Goal: Task Accomplishment & Management: Complete application form

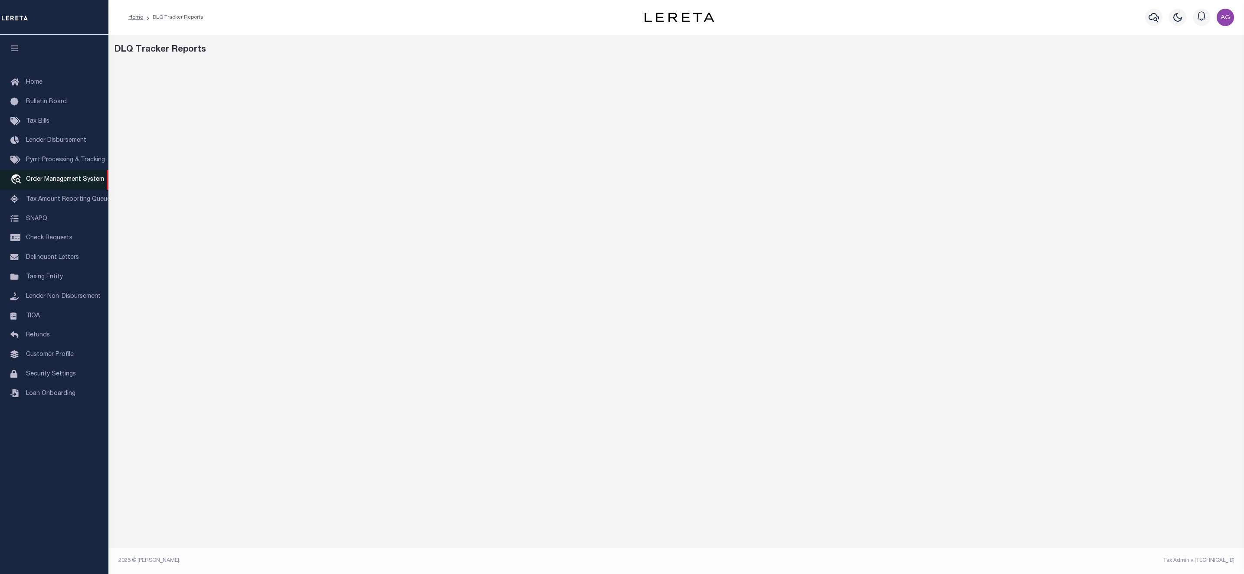
click at [59, 178] on span "Order Management System" at bounding box center [65, 179] width 78 height 6
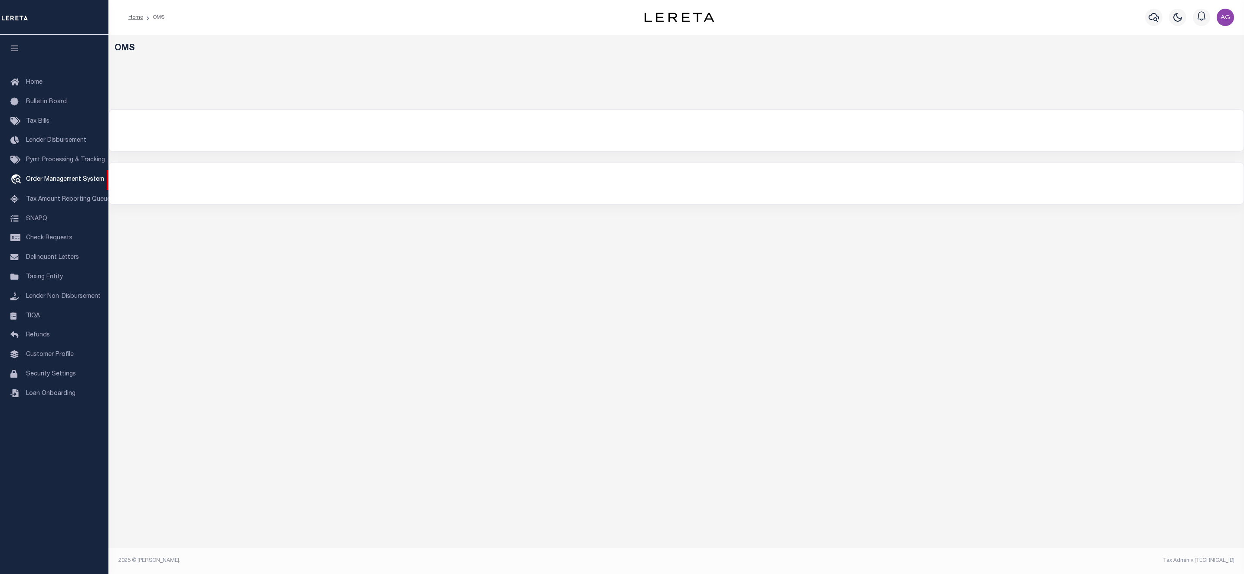
select select "ADLQ"
select select
select select "200"
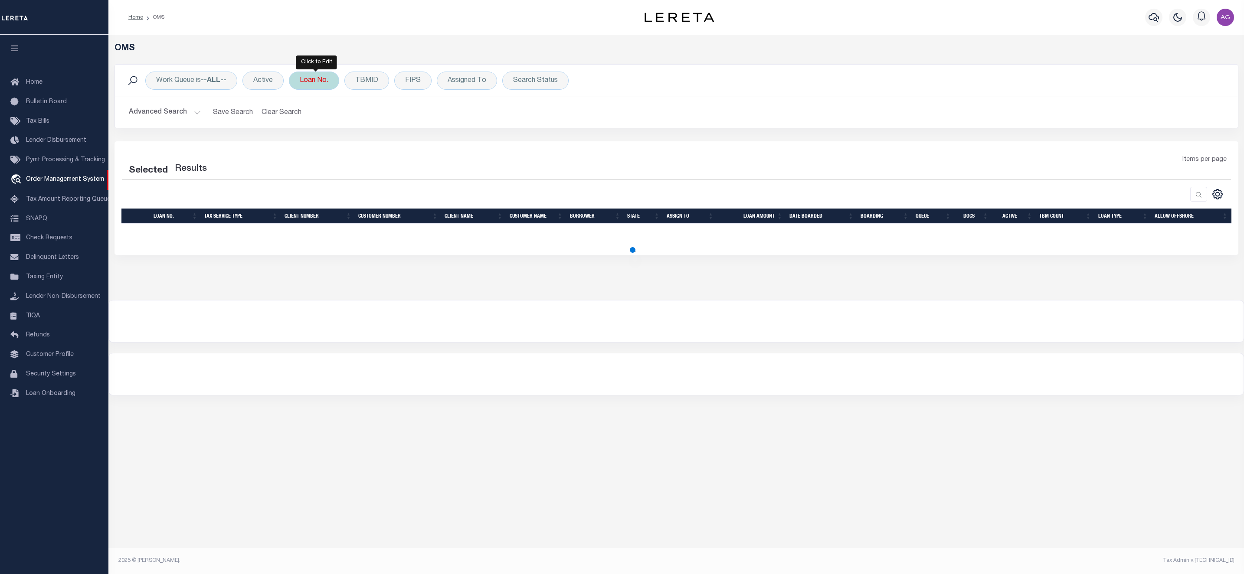
click at [307, 81] on div "Loan No." at bounding box center [314, 81] width 50 height 18
type input "002136158"
select select "200"
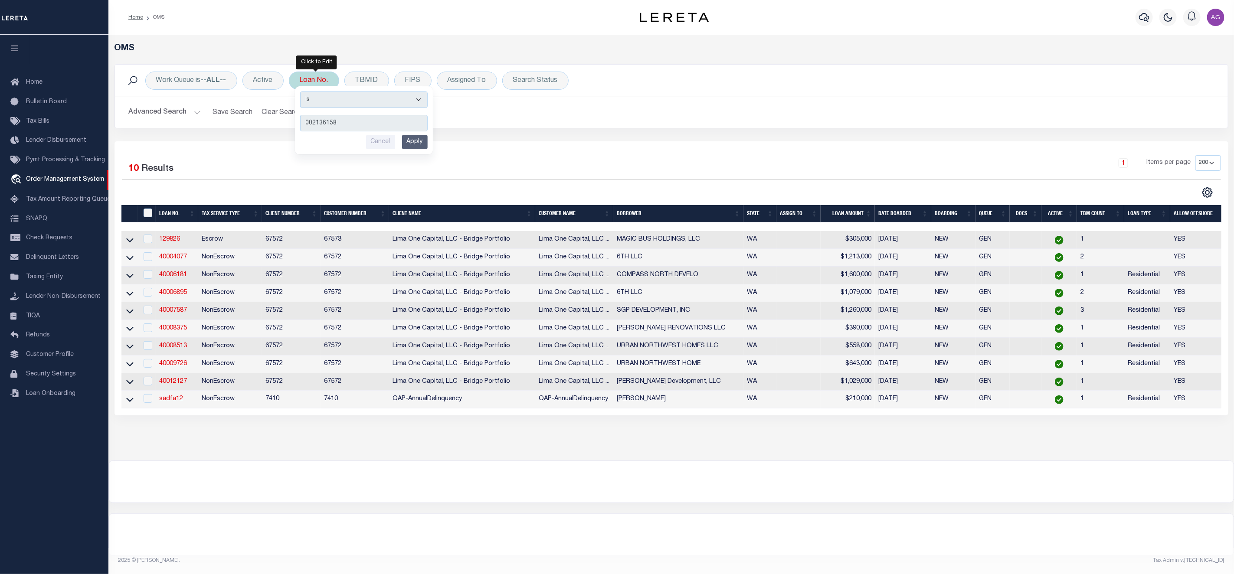
type input "002136158"
click at [411, 142] on input "Apply" at bounding box center [415, 142] width 26 height 14
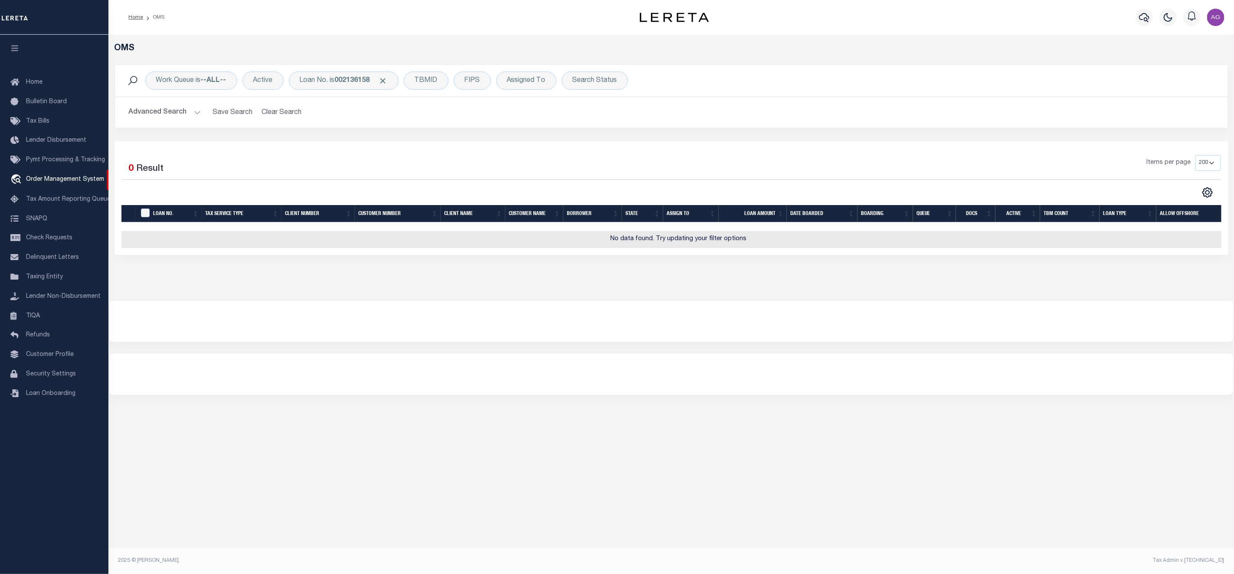
click at [149, 117] on button "Advanced Search" at bounding box center [165, 112] width 72 height 17
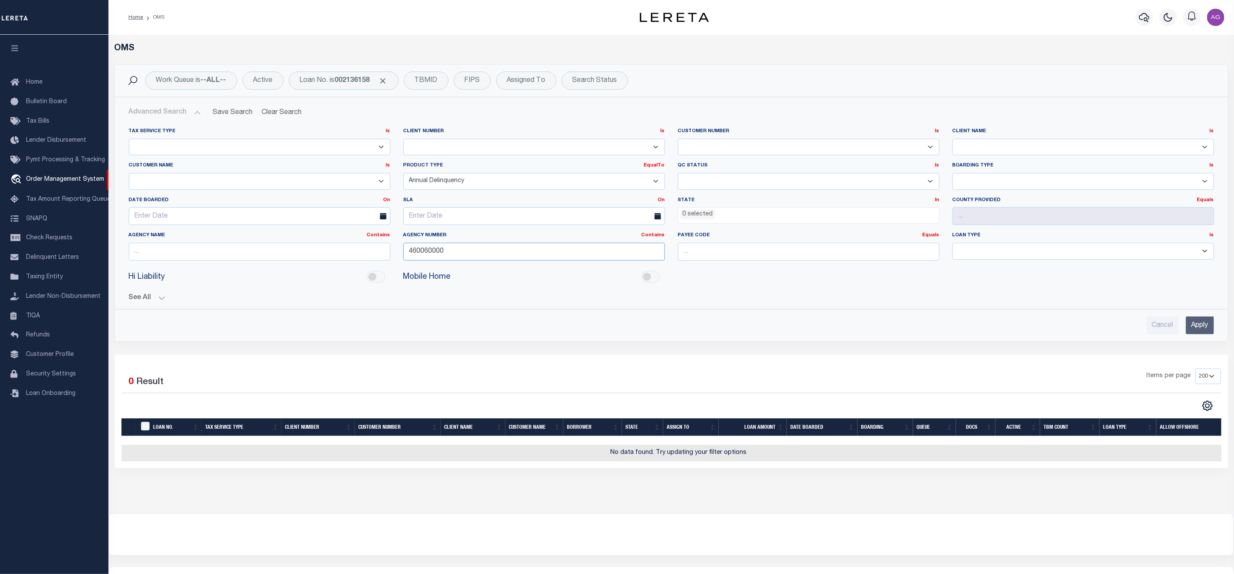
click at [598, 251] on input "460060000" at bounding box center [533, 252] width 261 height 18
click at [596, 252] on input "460060000" at bounding box center [533, 252] width 261 height 18
click at [1212, 333] on input "Apply" at bounding box center [1200, 326] width 28 height 18
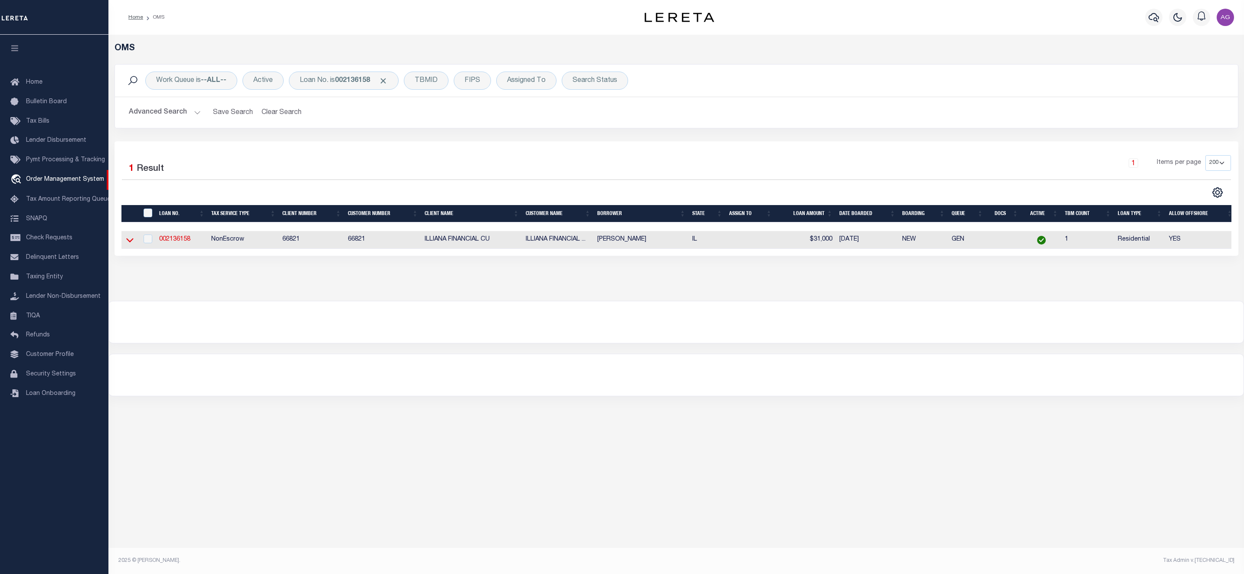
click at [129, 245] on icon at bounding box center [129, 239] width 7 height 9
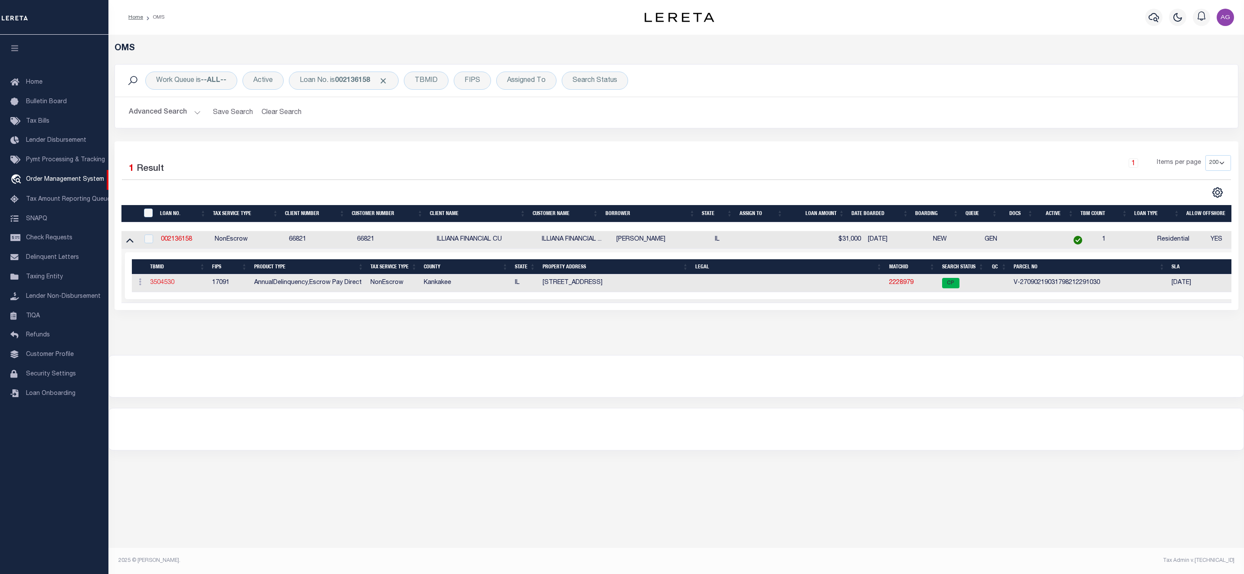
click at [164, 286] on link "3504530" at bounding box center [162, 283] width 24 height 6
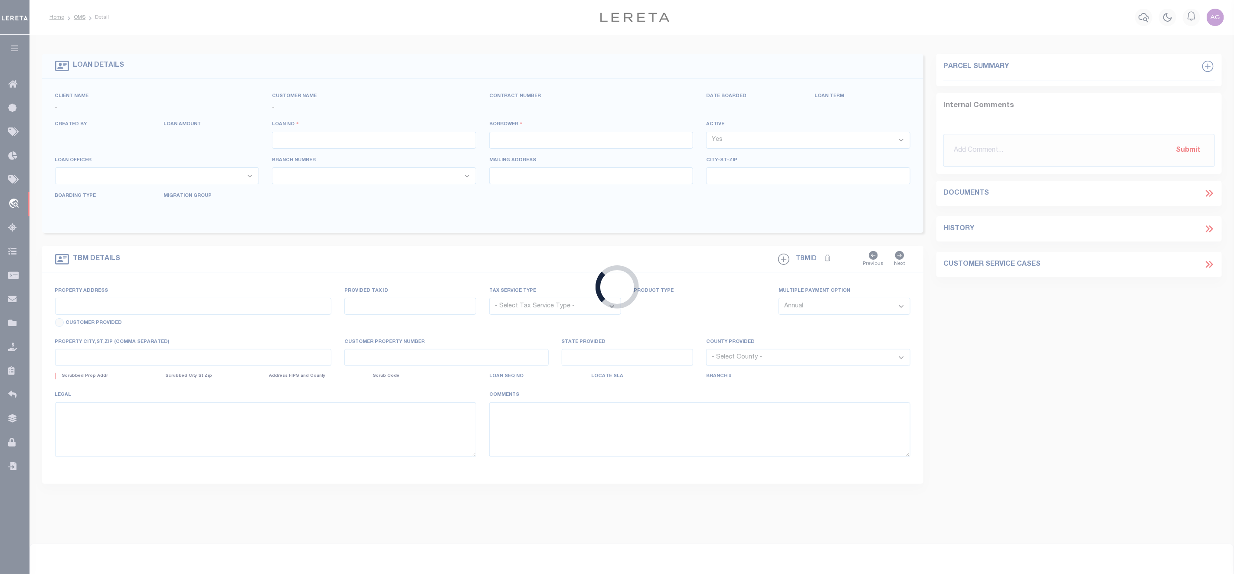
type input "002136158"
type input "MALONE , SHIRLEY A"
select select
type input "194 S FRASER AVE"
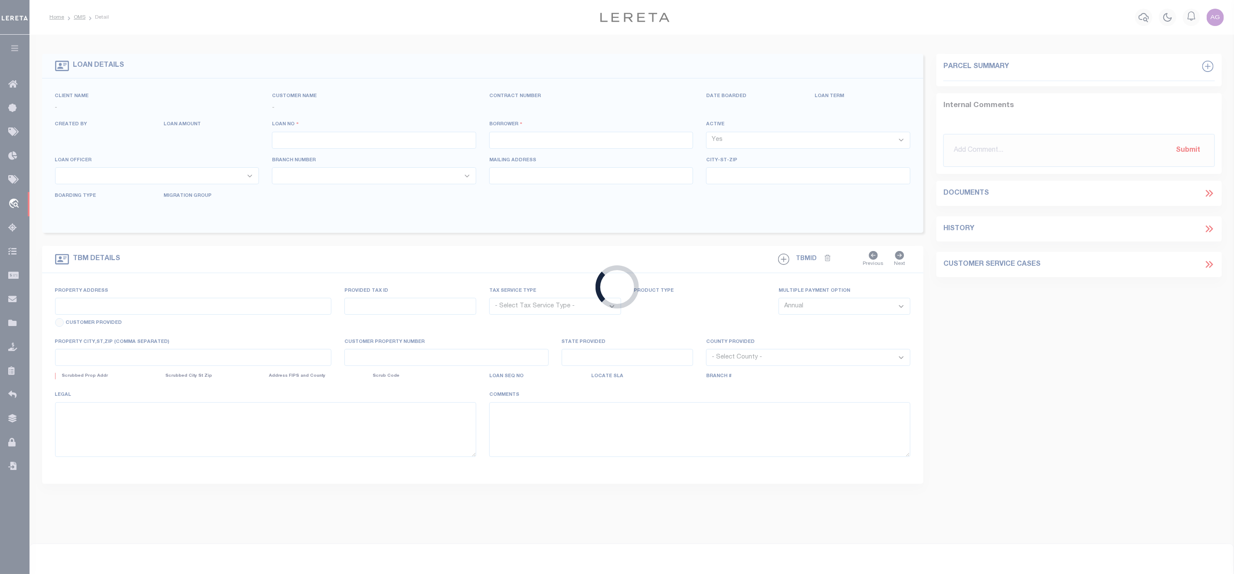
type input "KANKAKEE IL 60901"
select select
select select "10"
select select
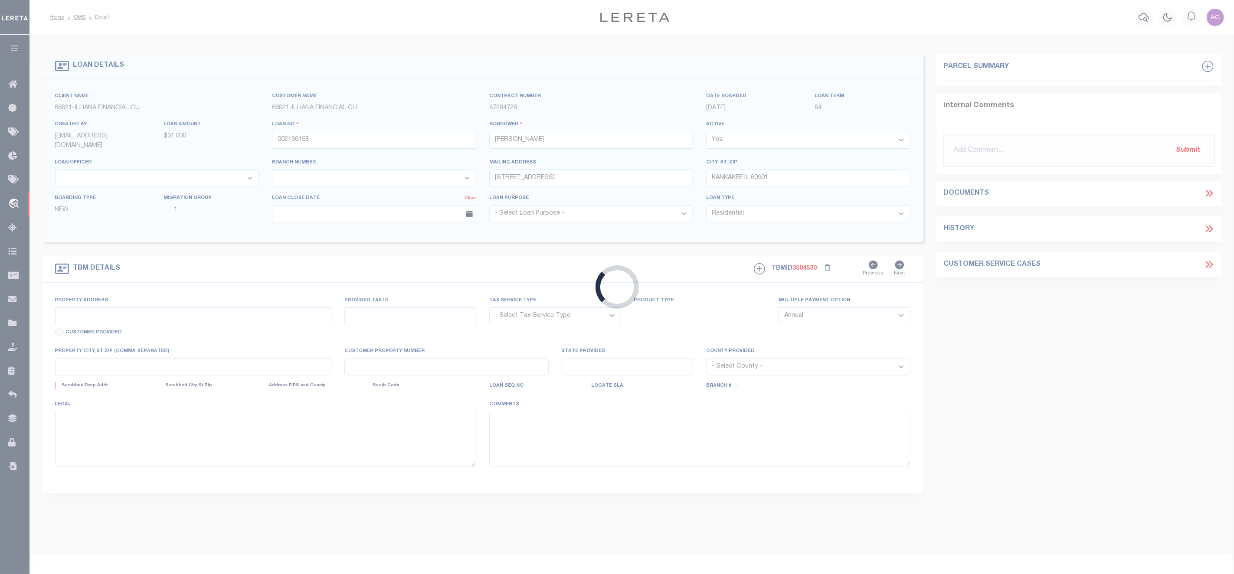
type input "194 S FRASER AVE"
radio input "true"
select select "NonEscrow"
select select
type input "KANKAKEE IL 60901"
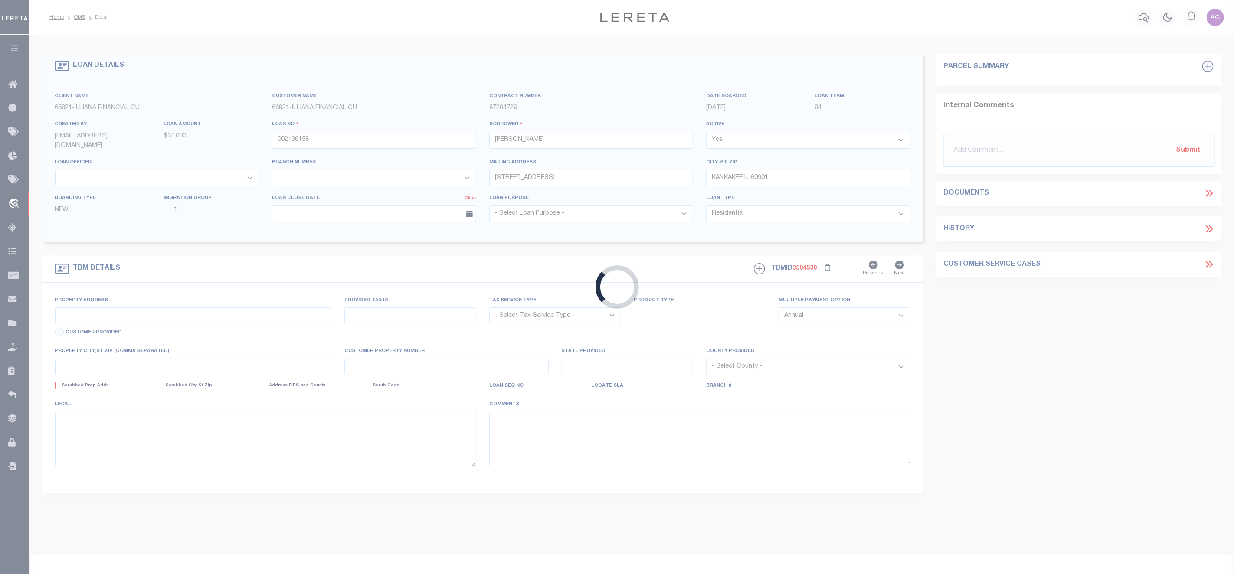
type input "002136158"
type input "IL"
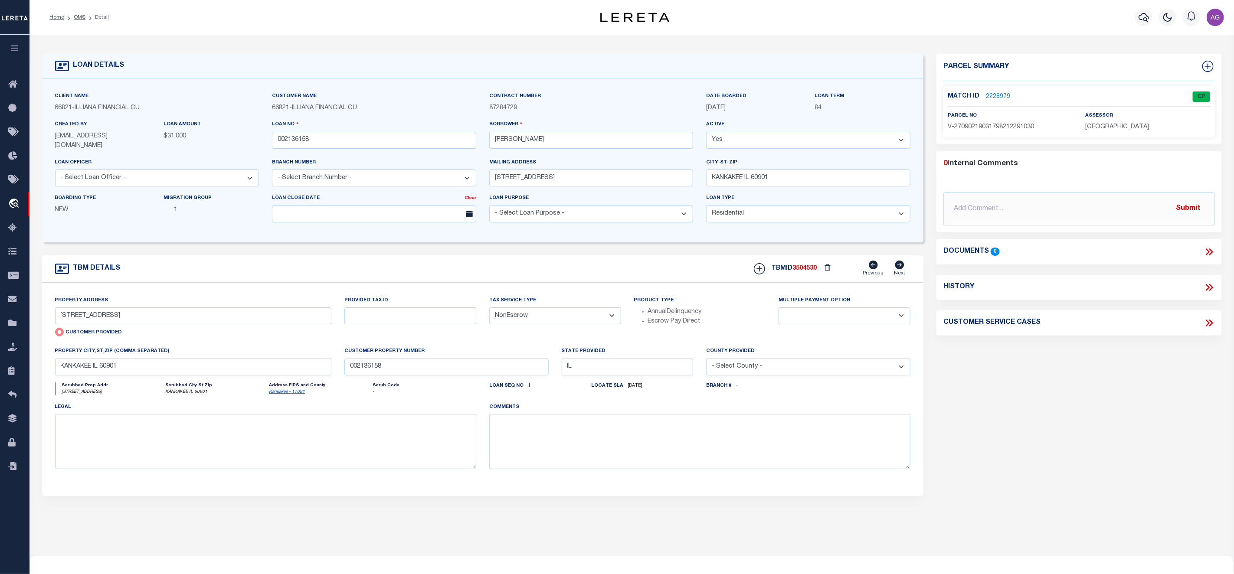
click at [998, 92] on link "2228979" at bounding box center [998, 96] width 24 height 9
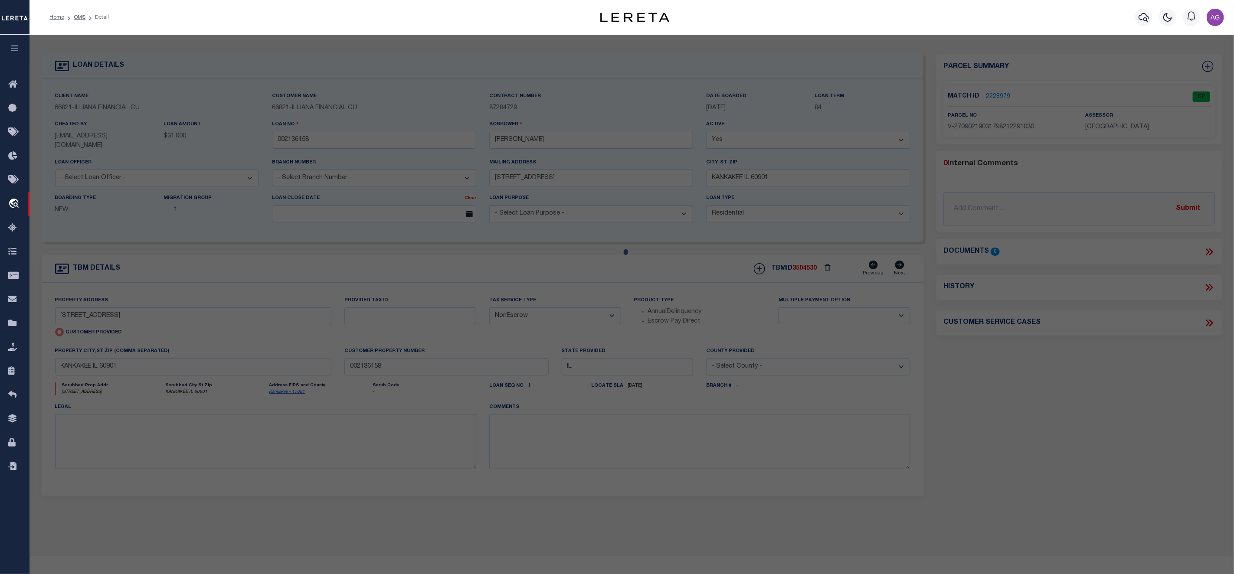
checkbox input "false"
select select "CP"
select select "AGW"
select select
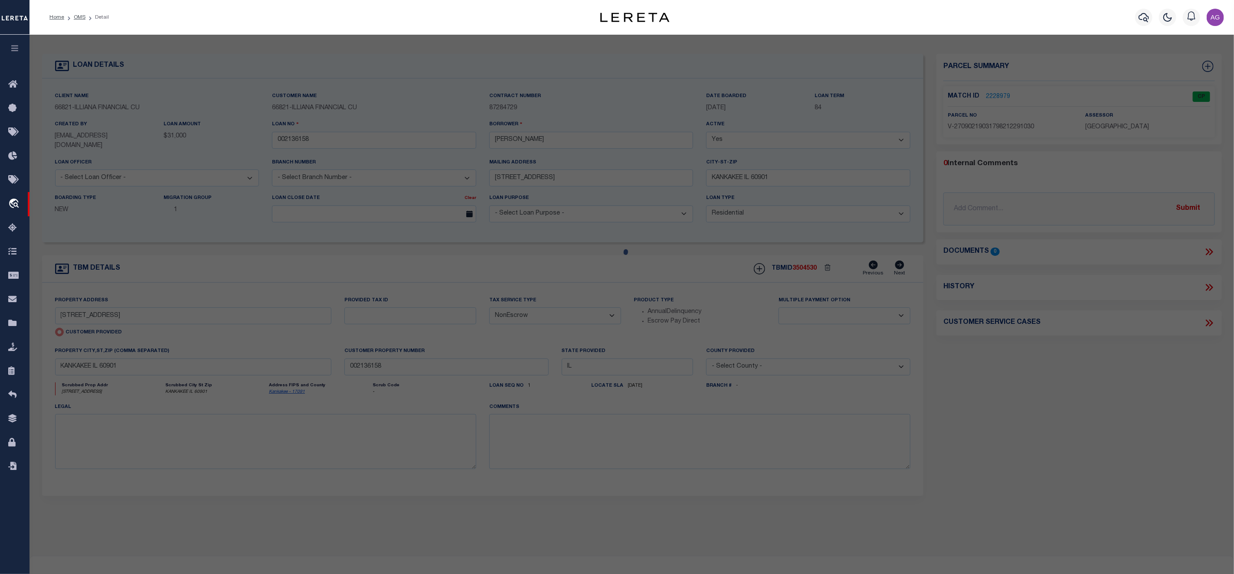
type input "194 S FRASER AVE"
checkbox input "false"
type input "KANKAKEE IL 60901"
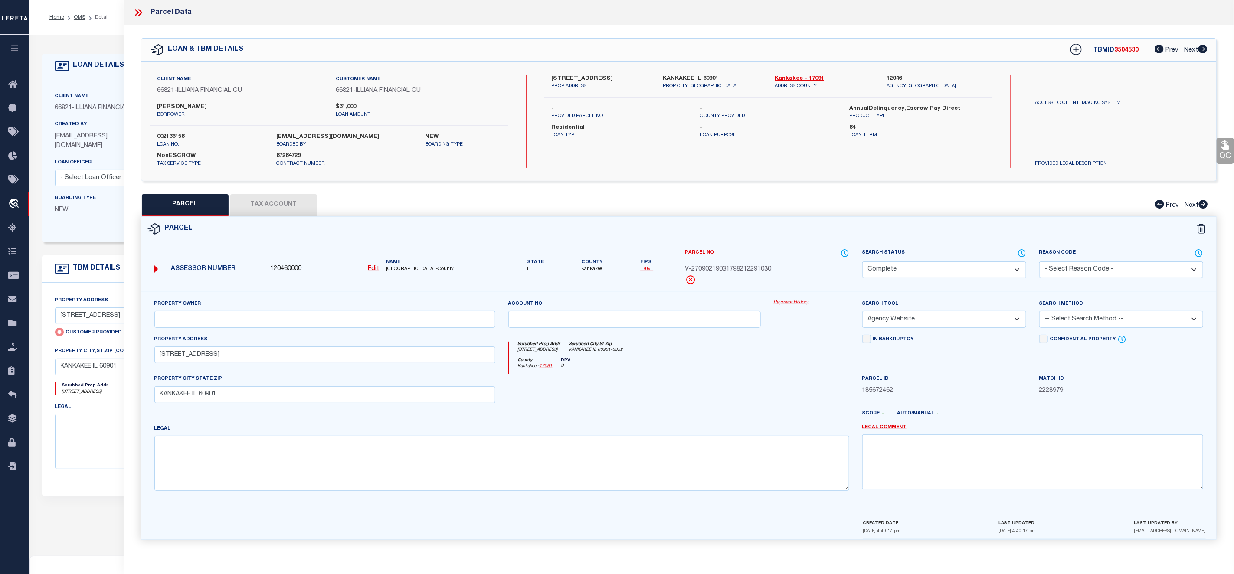
click at [790, 304] on link "Payment History" at bounding box center [811, 302] width 75 height 7
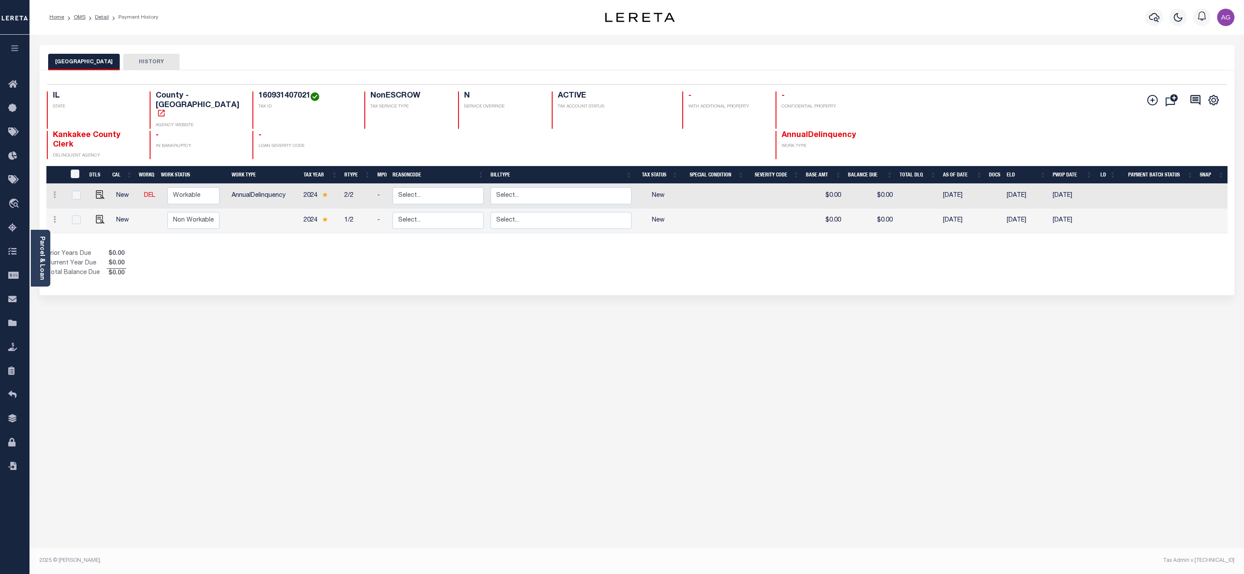
drag, startPoint x: 244, startPoint y: 95, endPoint x: 295, endPoint y: 95, distance: 51.6
click at [295, 95] on h4 "160931407021" at bounding box center [305, 96] width 95 height 10
click at [101, 17] on link "Detail" at bounding box center [102, 17] width 14 height 5
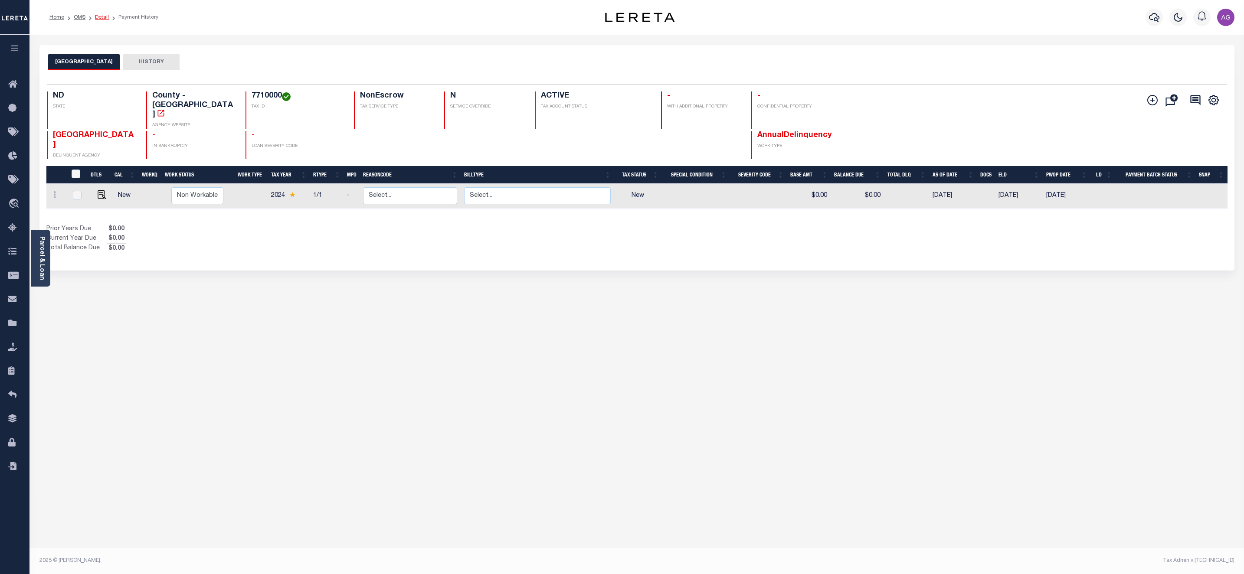
click at [98, 18] on link "Detail" at bounding box center [102, 17] width 14 height 5
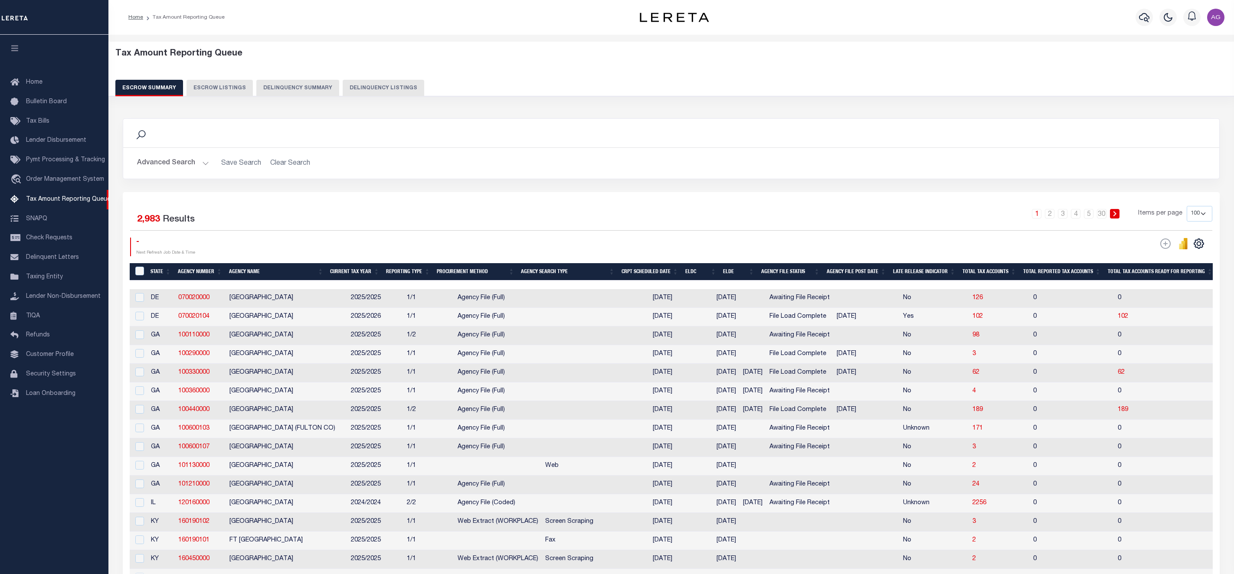
select select "100"
click at [384, 85] on button "Delinquency Listings" at bounding box center [384, 88] width 82 height 16
select select
select select "100"
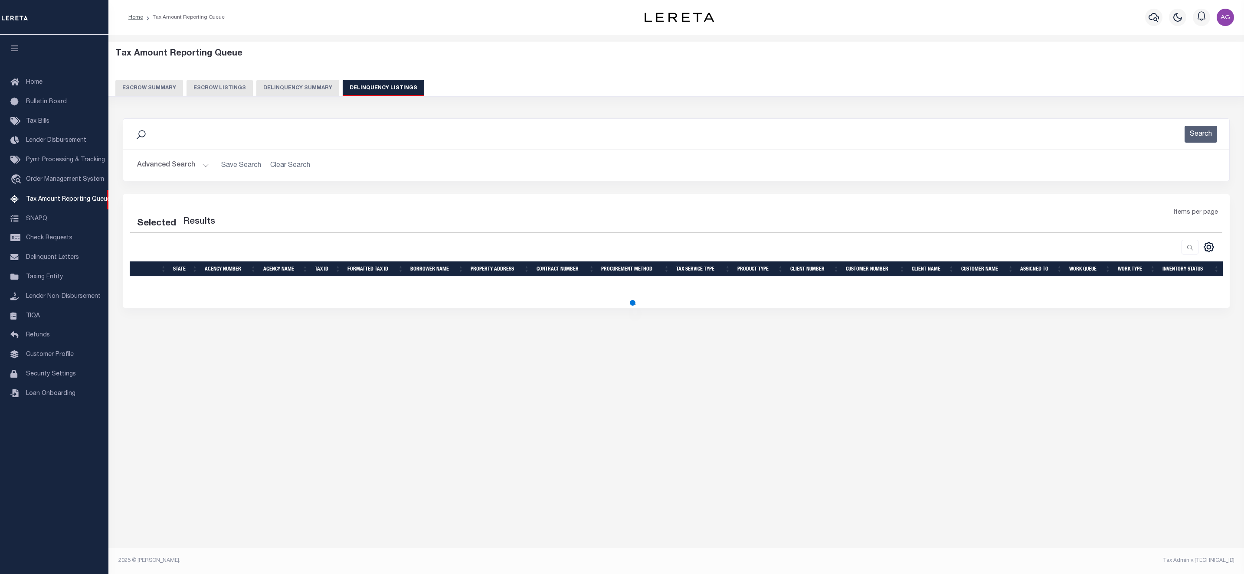
select select "100"
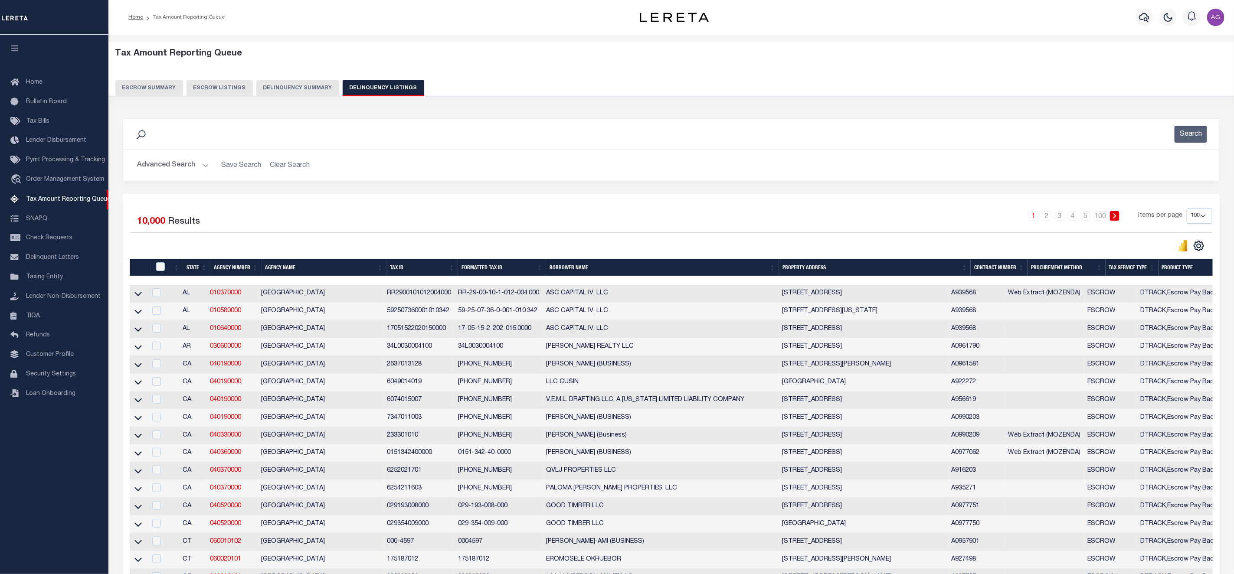
click at [189, 167] on button "Advanced Search" at bounding box center [173, 165] width 72 height 17
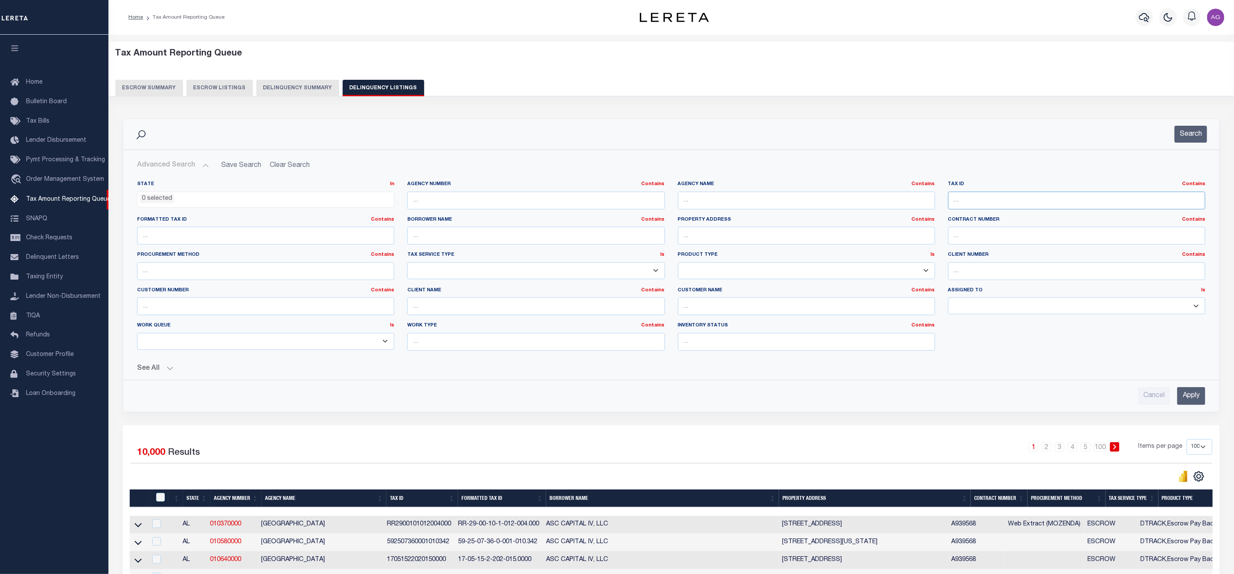
click at [973, 200] on input "text" at bounding box center [1076, 201] width 257 height 18
paste input "160931407021"
click at [1189, 401] on input "Apply" at bounding box center [1191, 396] width 28 height 18
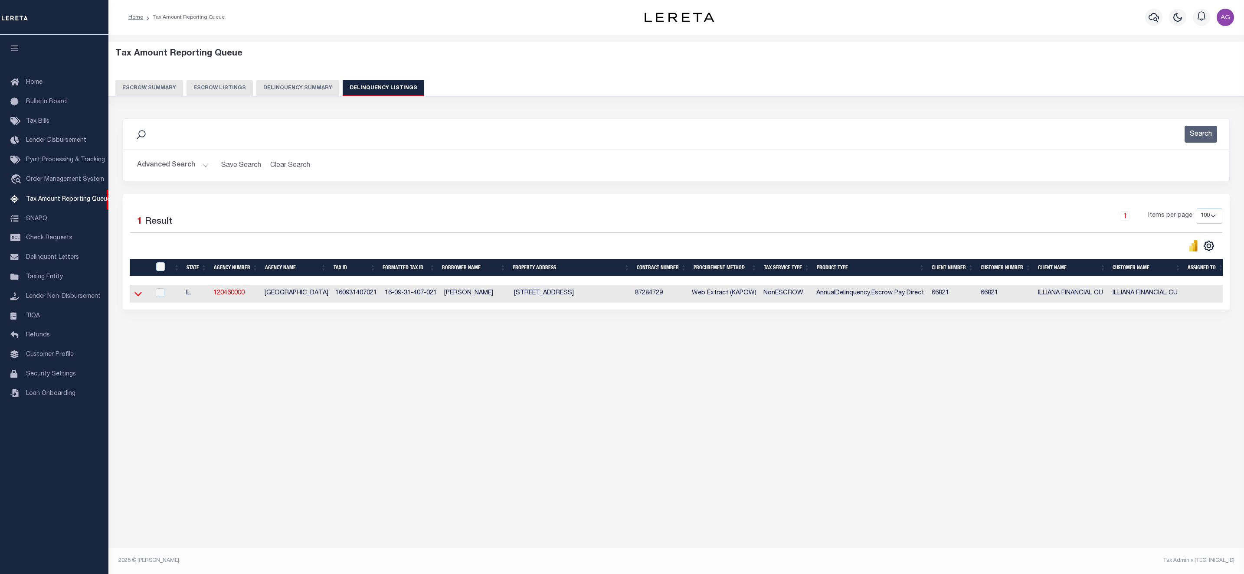
click at [140, 297] on icon at bounding box center [137, 294] width 7 height 4
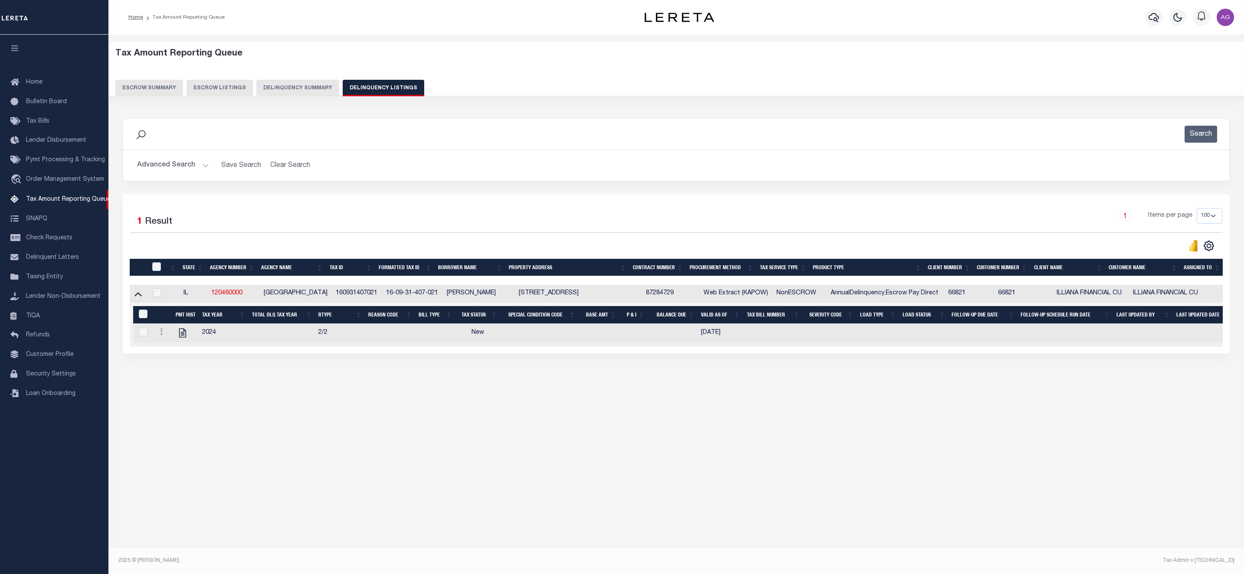
click at [180, 163] on button "Advanced Search" at bounding box center [173, 165] width 72 height 17
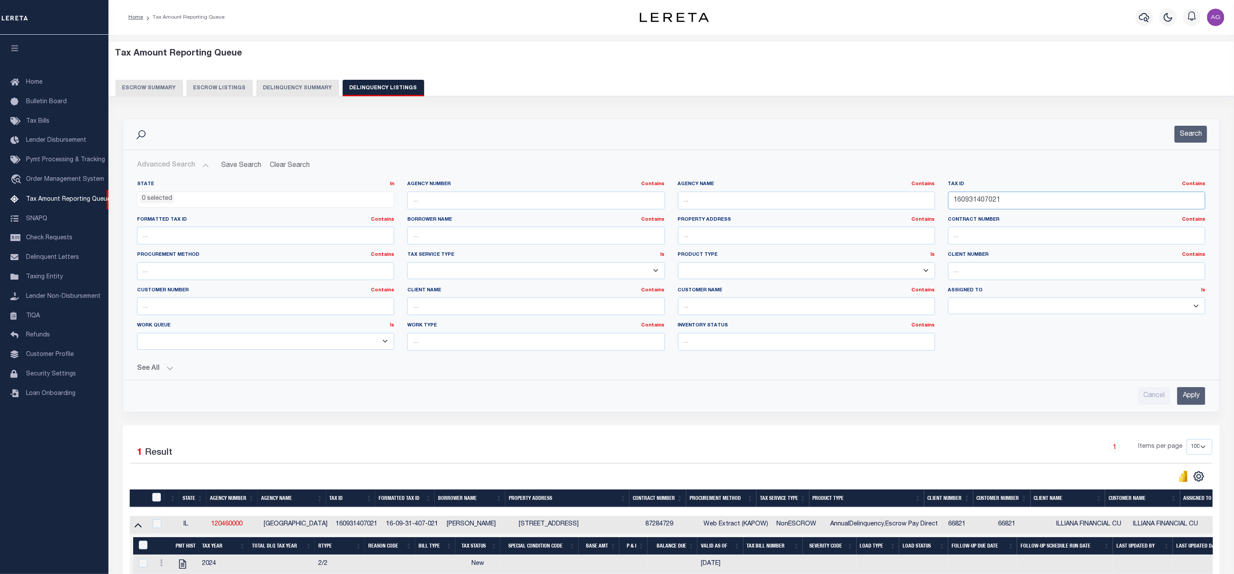
click at [1011, 198] on input "160931407021" at bounding box center [1076, 201] width 257 height 18
paste input "0132503"
type input "01325031"
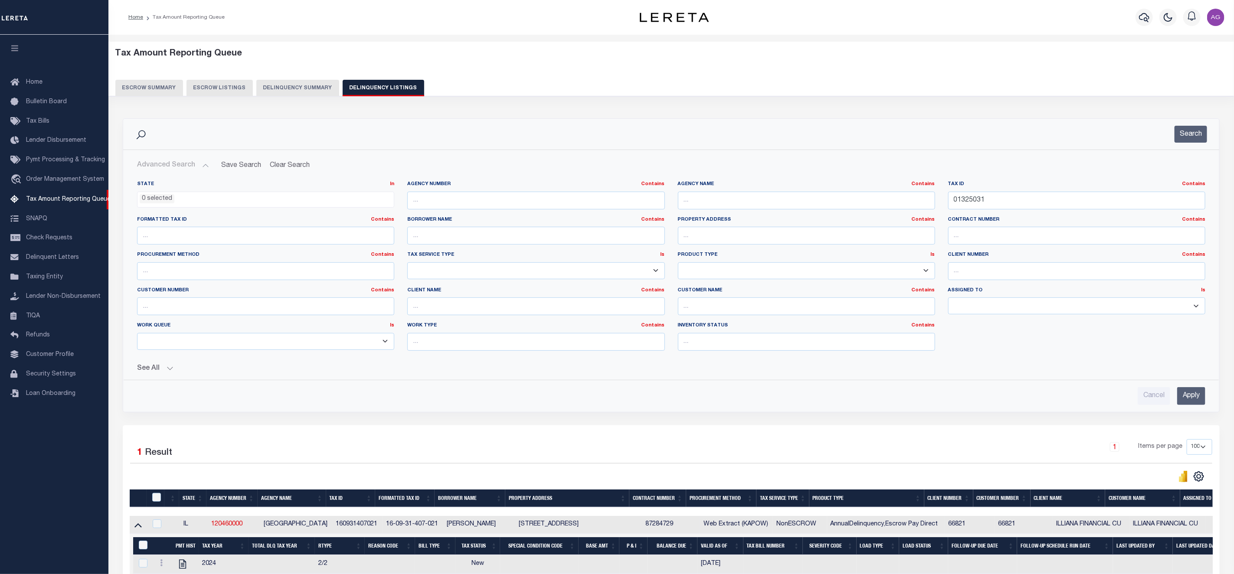
click at [1191, 397] on input "Apply" at bounding box center [1191, 396] width 28 height 18
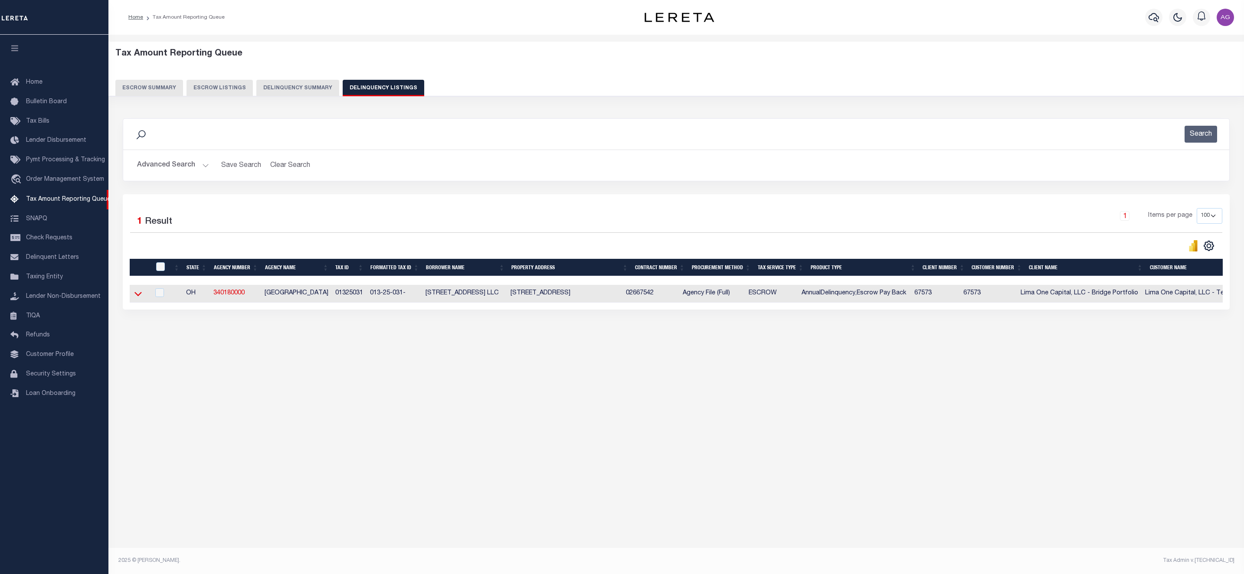
click at [135, 297] on icon at bounding box center [137, 294] width 7 height 4
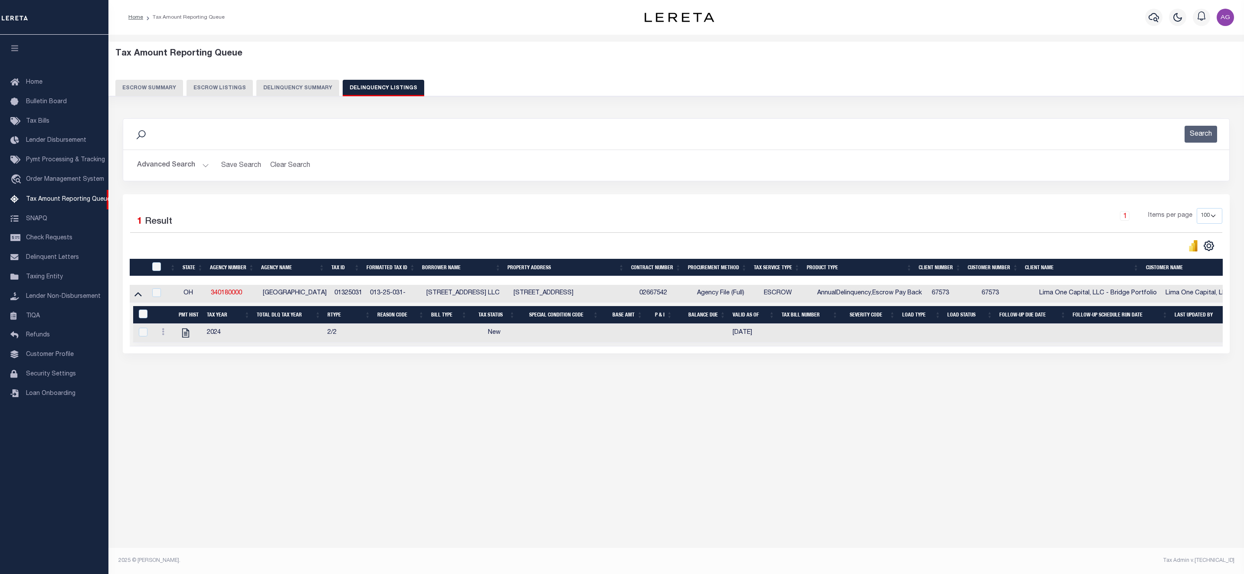
scroll to position [0, 267]
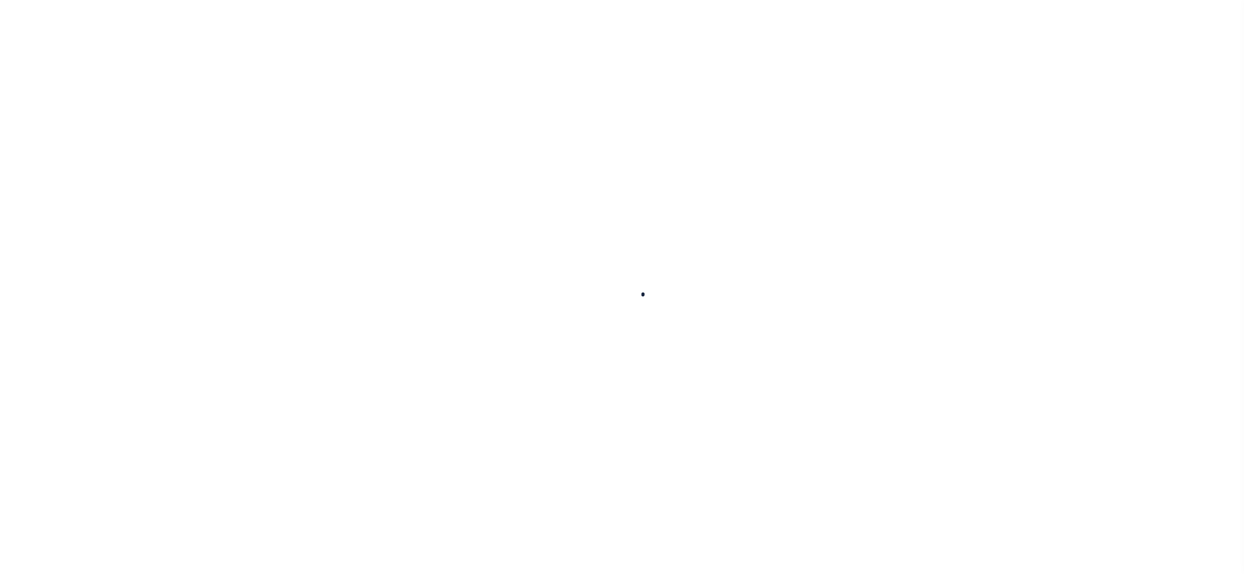
type input "ASDAD123"
type input "[PERSON_NAME]"
select select
type input "5120 LAUREL OAK WAY"
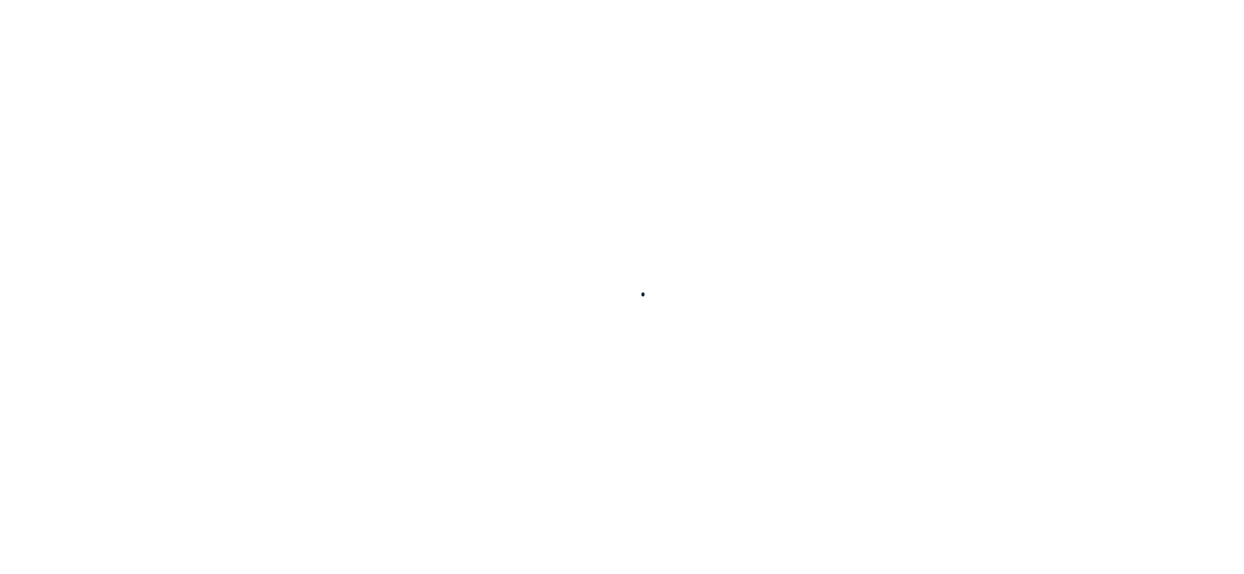
type input "BATAVIA NY 14020-9637"
type input "[DATE]"
select select "10"
select select "NonEscrow"
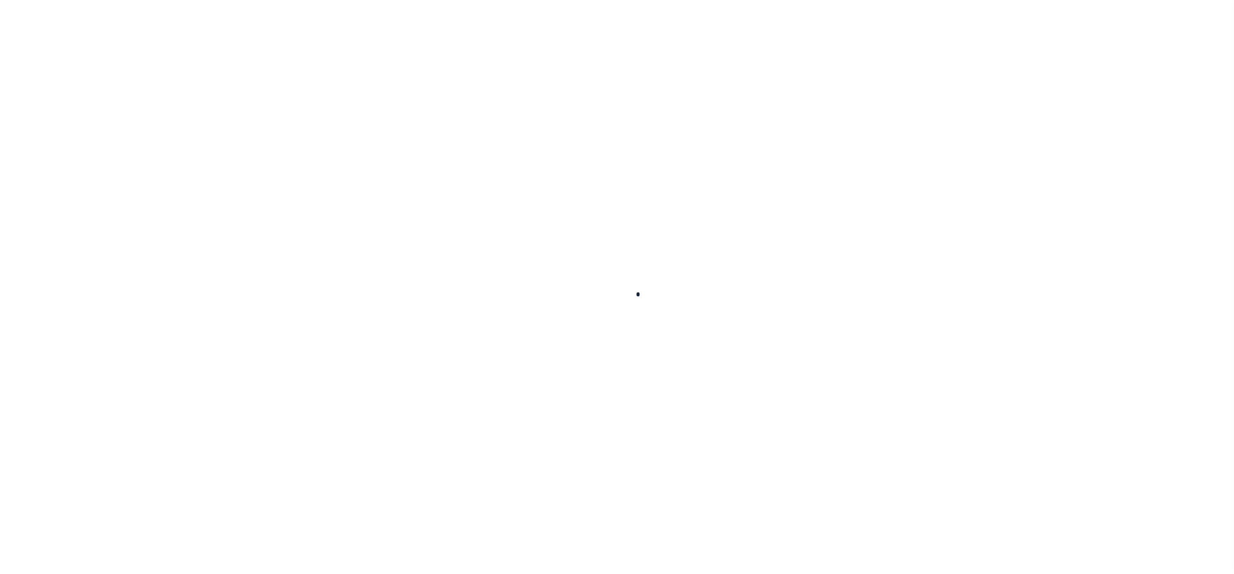
type input "315 2ND AVE SE"
select select
type input "ASHLEY ND 58413-7342"
type input "ND"
select select
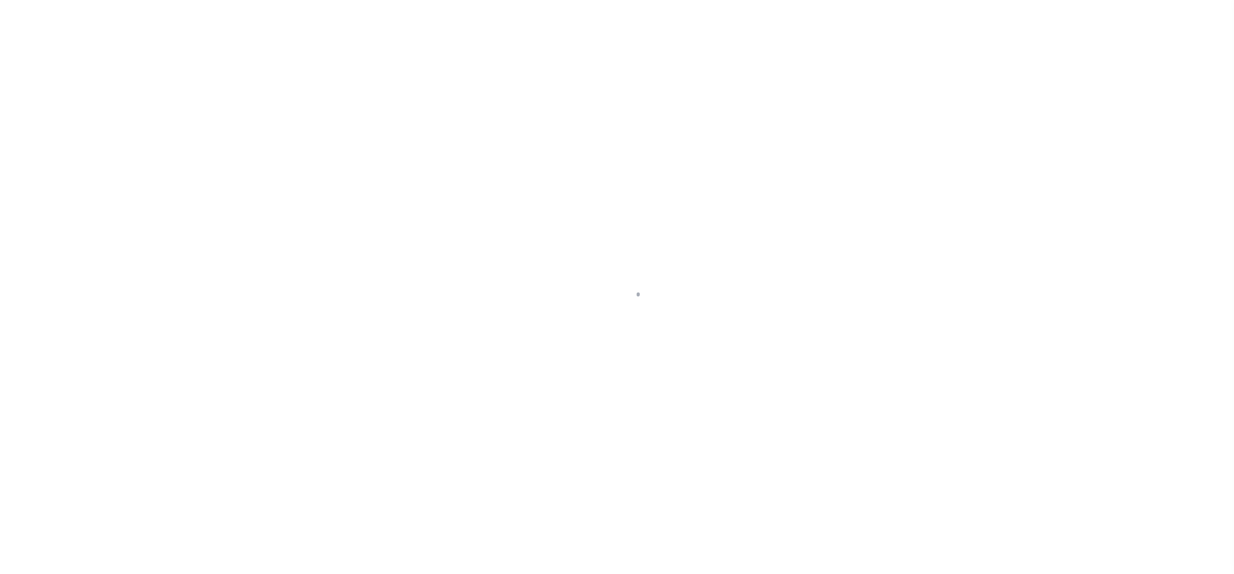
select select "10"
type input "[STREET_ADDRESS]"
radio input "true"
select select "NonEscrow"
select select
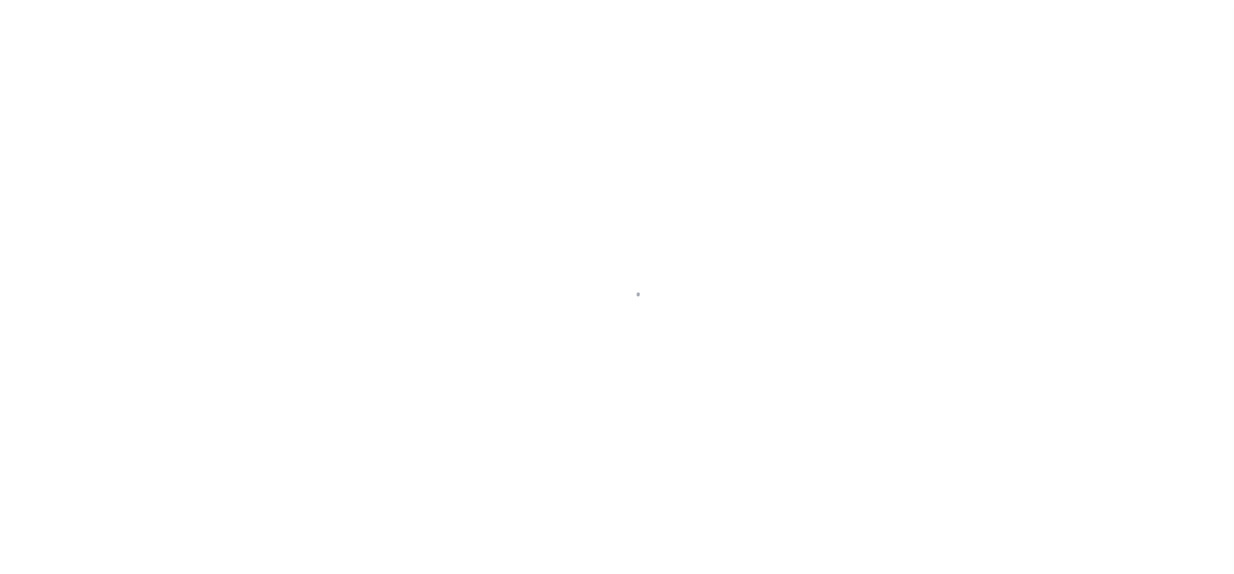
type input "KANKAKEE IL 60901"
type input "002136158"
type input "IL"
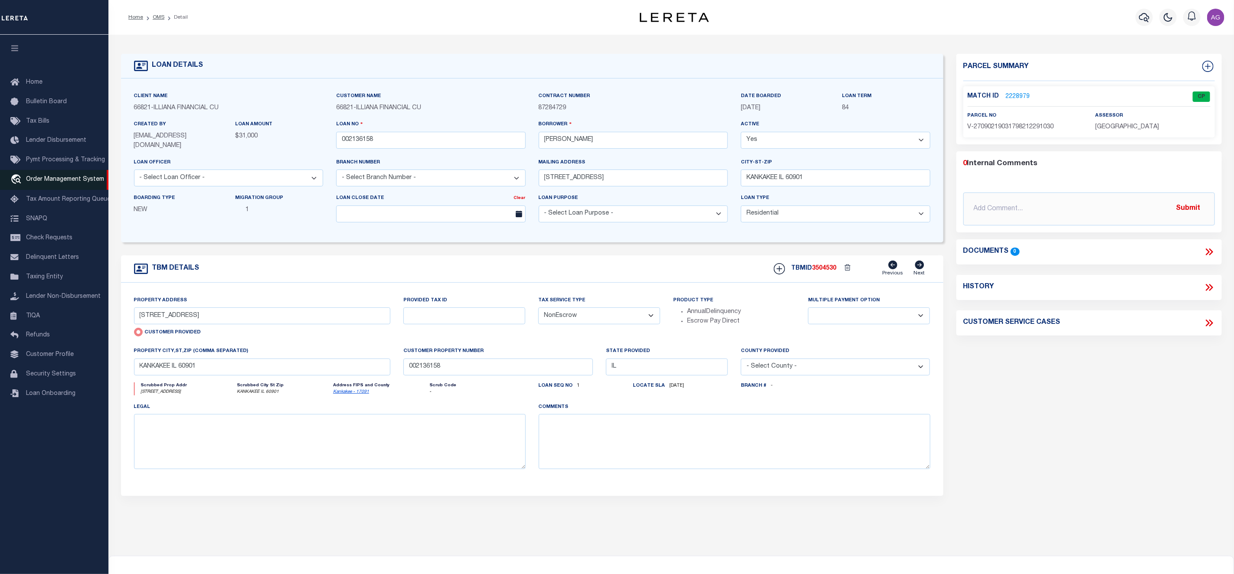
click at [63, 183] on span "Order Management System" at bounding box center [65, 179] width 78 height 6
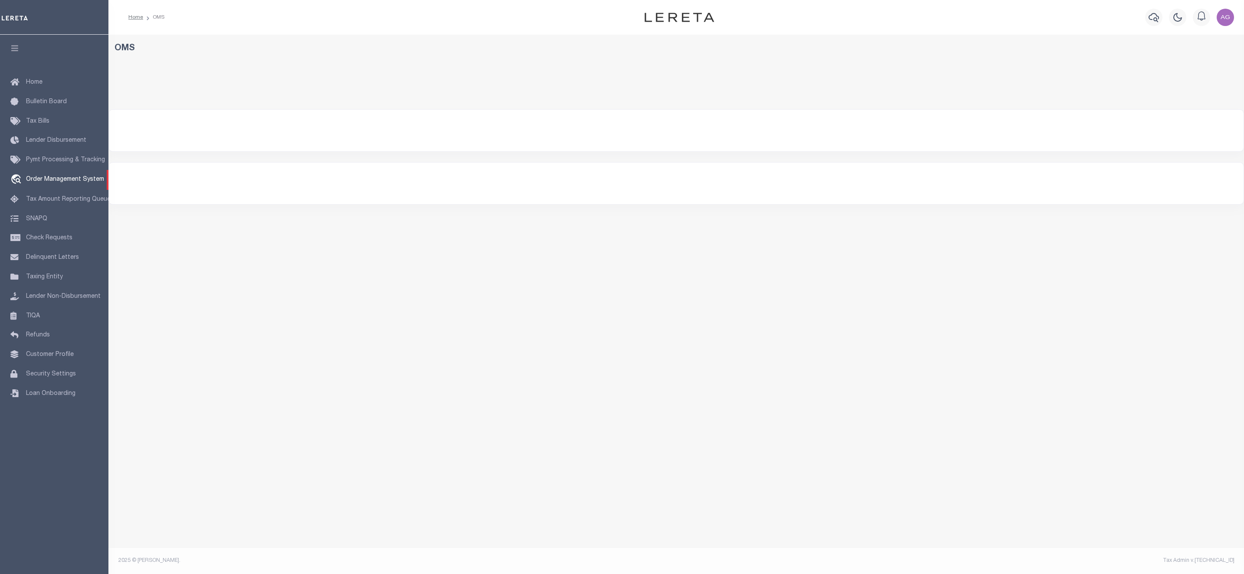
select select "200"
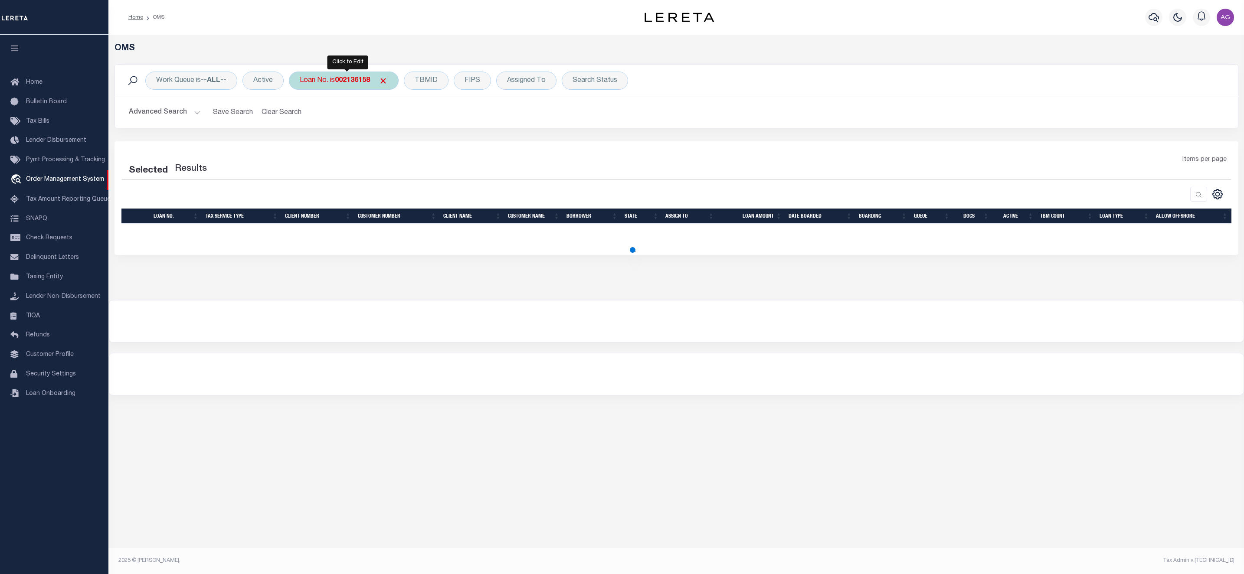
click at [343, 81] on b "002136158" at bounding box center [352, 80] width 35 height 7
type input "970381710"
click at [412, 142] on input "Apply" at bounding box center [415, 142] width 26 height 14
select select "200"
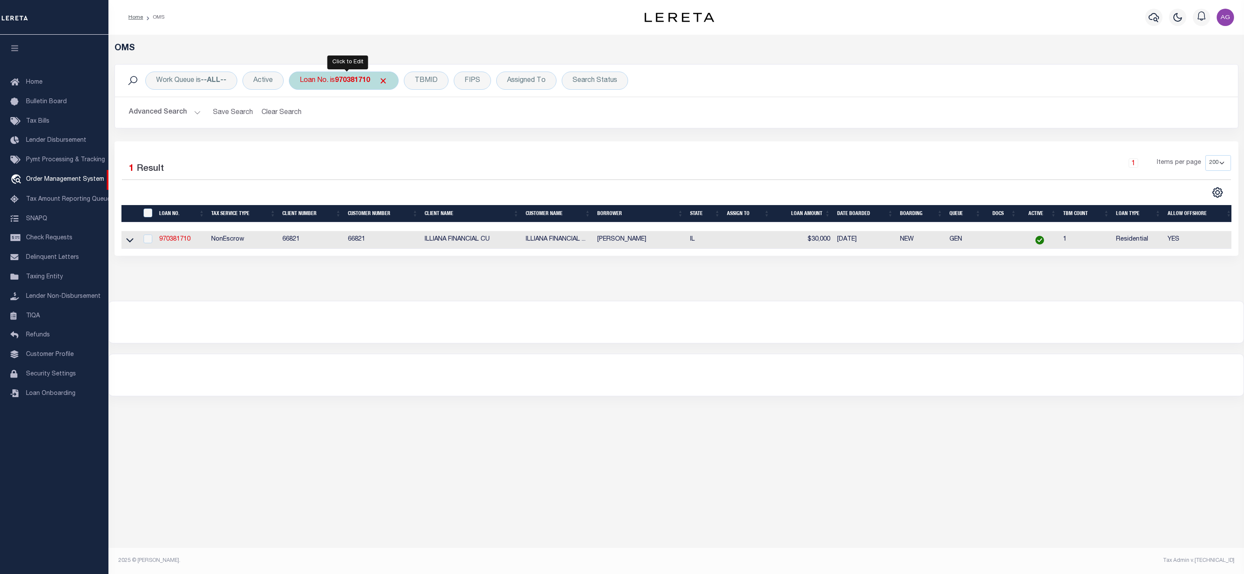
click at [352, 76] on div "Loan No. is 970381710" at bounding box center [344, 81] width 110 height 18
type input "934664810"
click at [413, 144] on input "Apply" at bounding box center [415, 142] width 26 height 14
click at [130, 238] on icon at bounding box center [129, 239] width 7 height 9
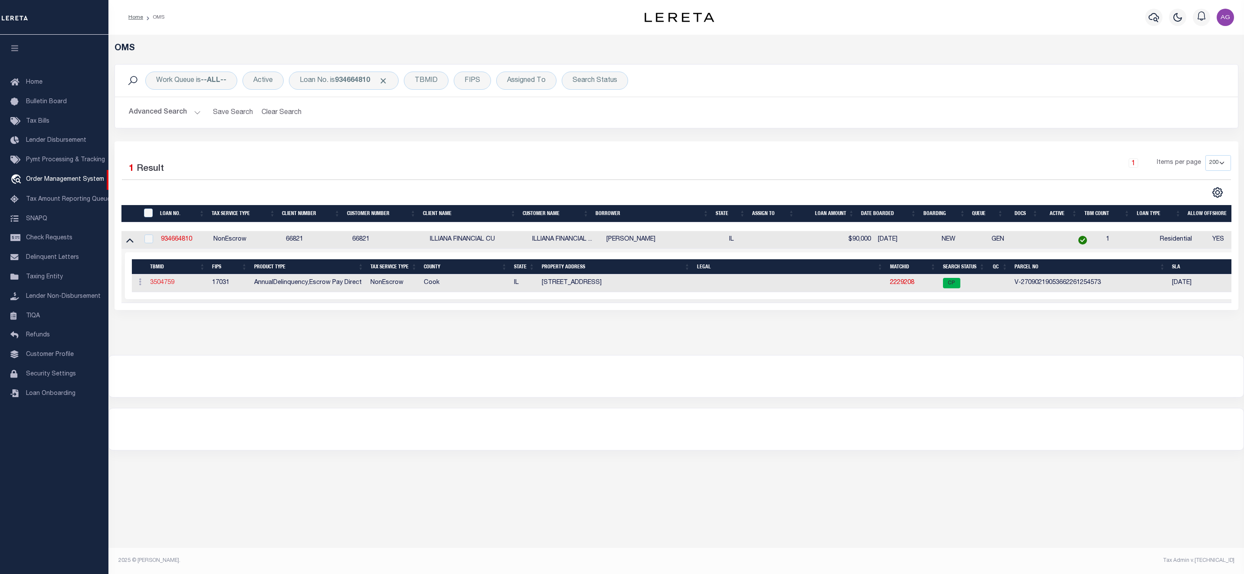
click at [163, 285] on link "3504759" at bounding box center [162, 283] width 24 height 6
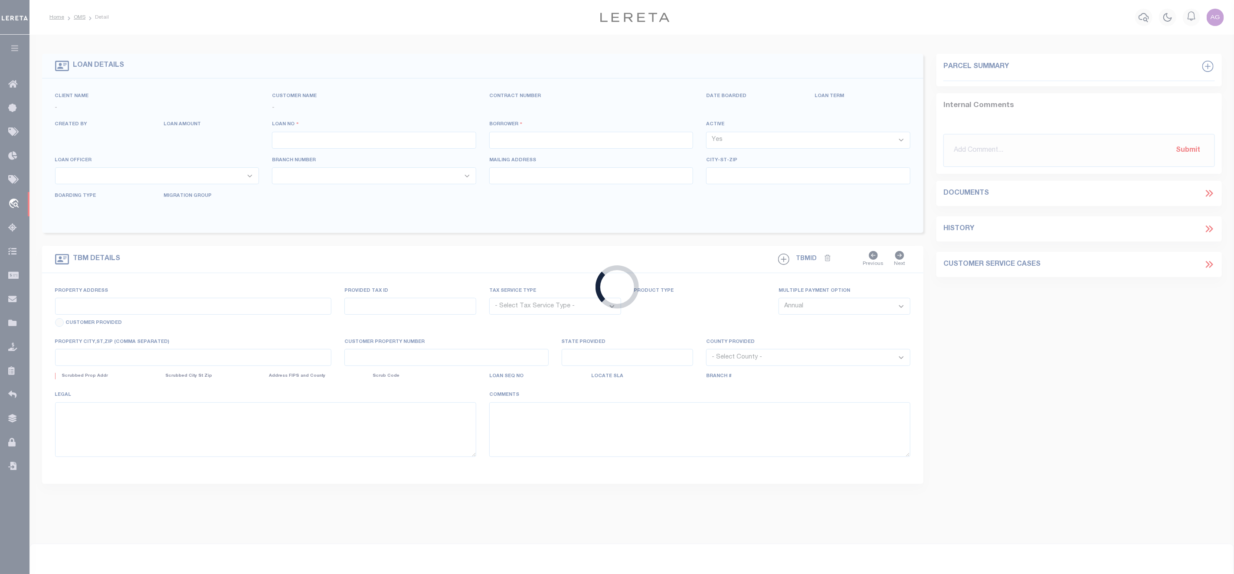
type input "934664810"
type input "[PERSON_NAME]"
select select
type input "10342 S GREEN BAY AVE"
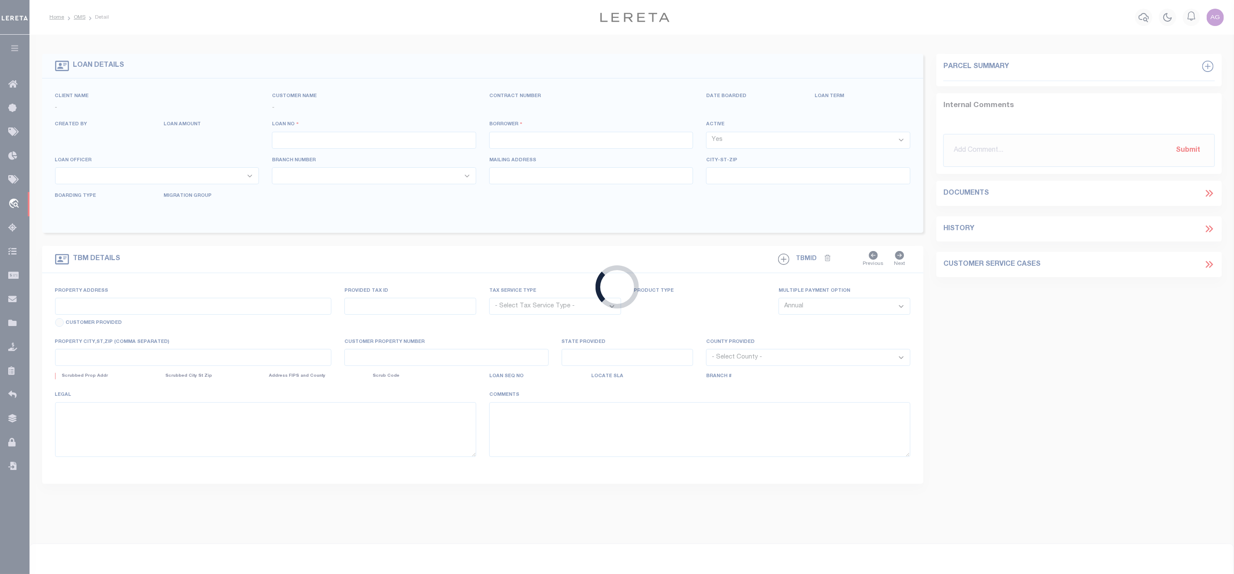
type input "CHICAGO IL 60617"
select select
select select "10"
select select
type input "10342 S GREEN BAY AVE"
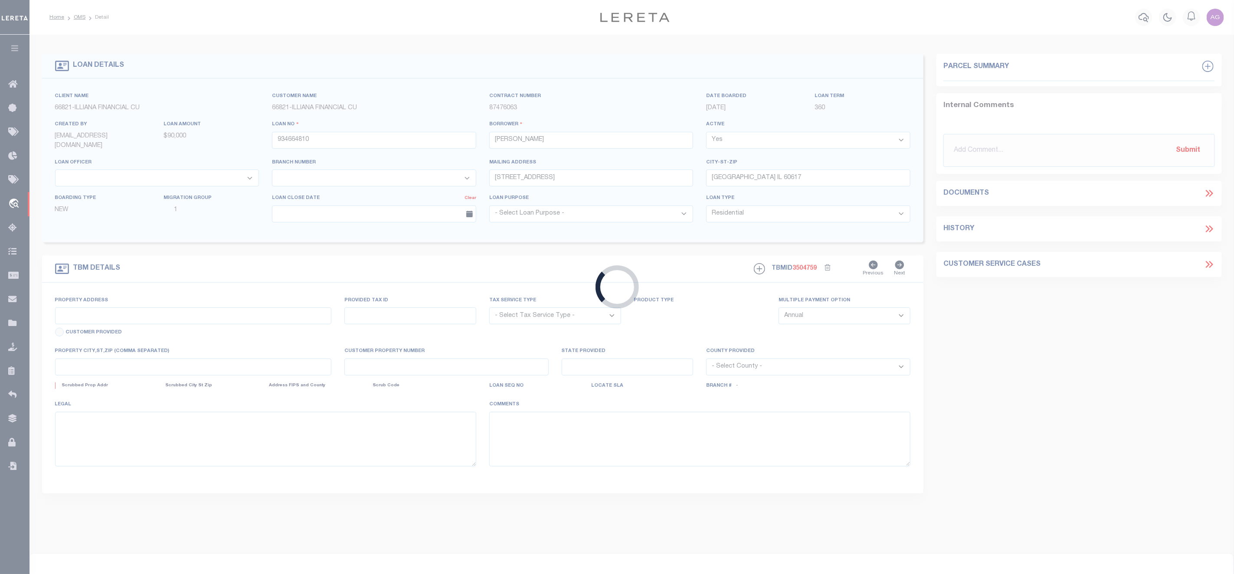
radio input "true"
select select "NonEscrow"
select select
type input "CHICAGO IL 60617"
type input "934664810"
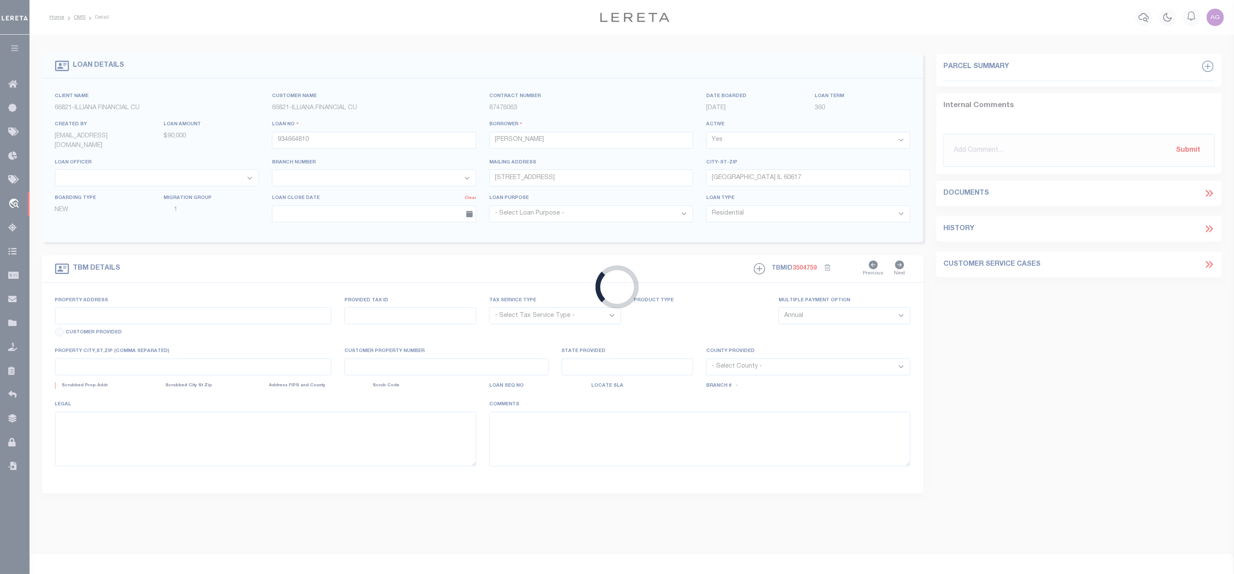
type input "IL"
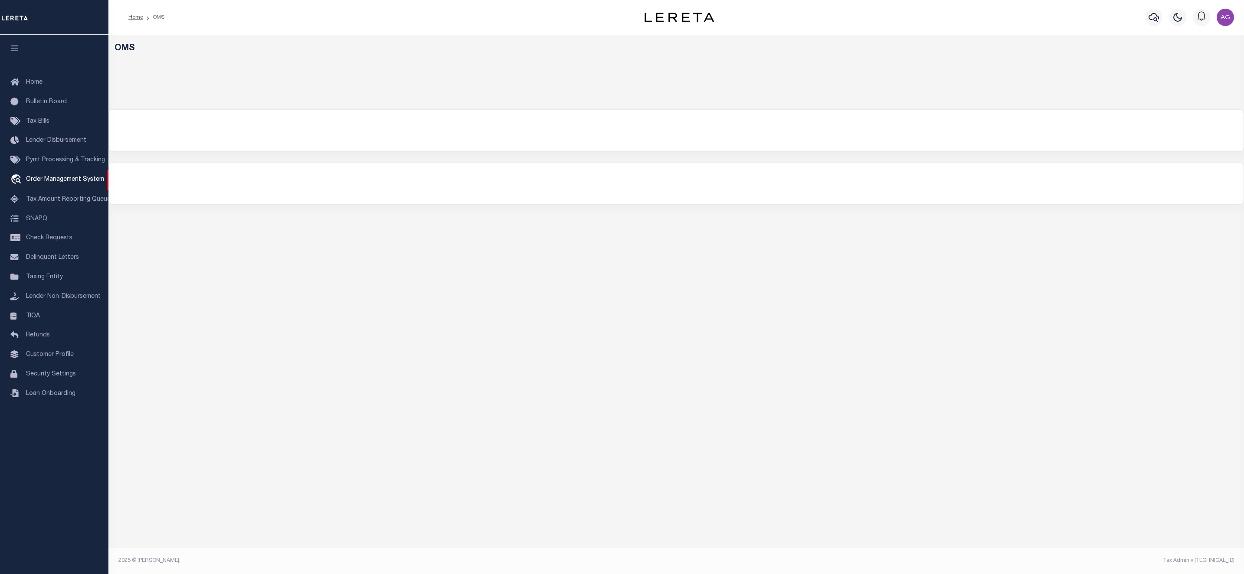
select select "200"
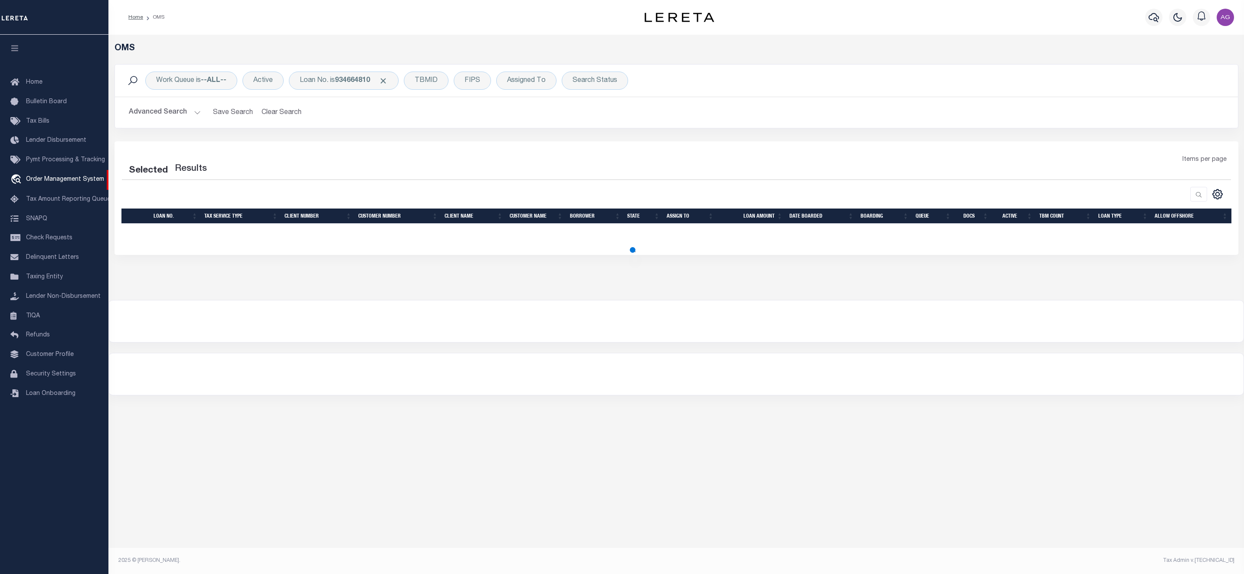
select select "200"
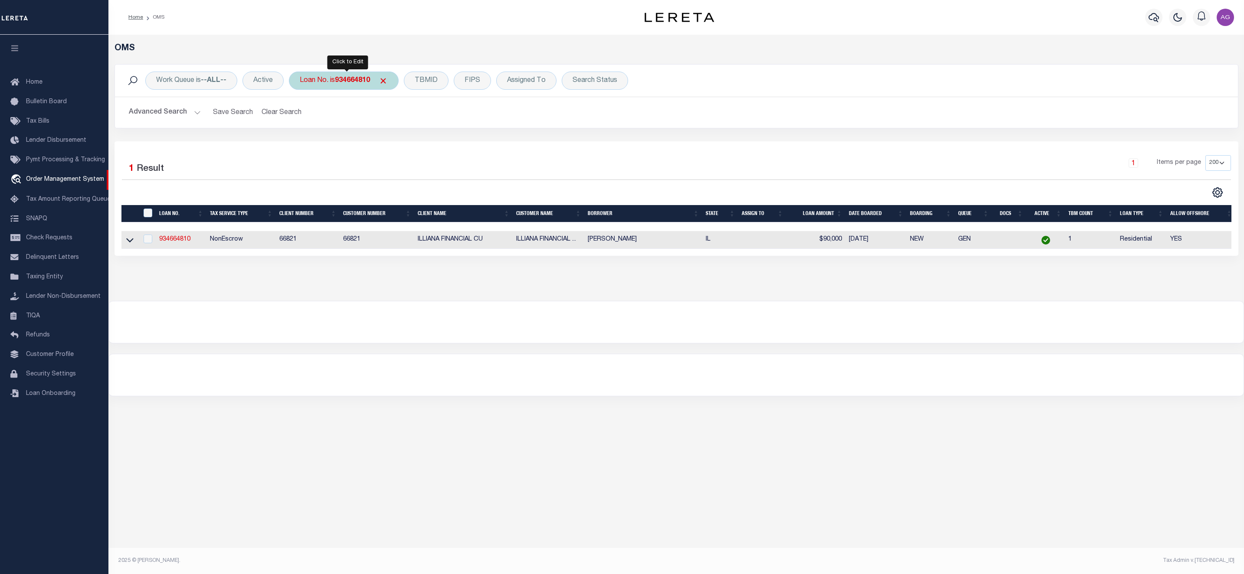
click at [361, 81] on b "934664810" at bounding box center [352, 80] width 35 height 7
type input "3903500000"
click at [416, 141] on input "Apply" at bounding box center [415, 142] width 26 height 14
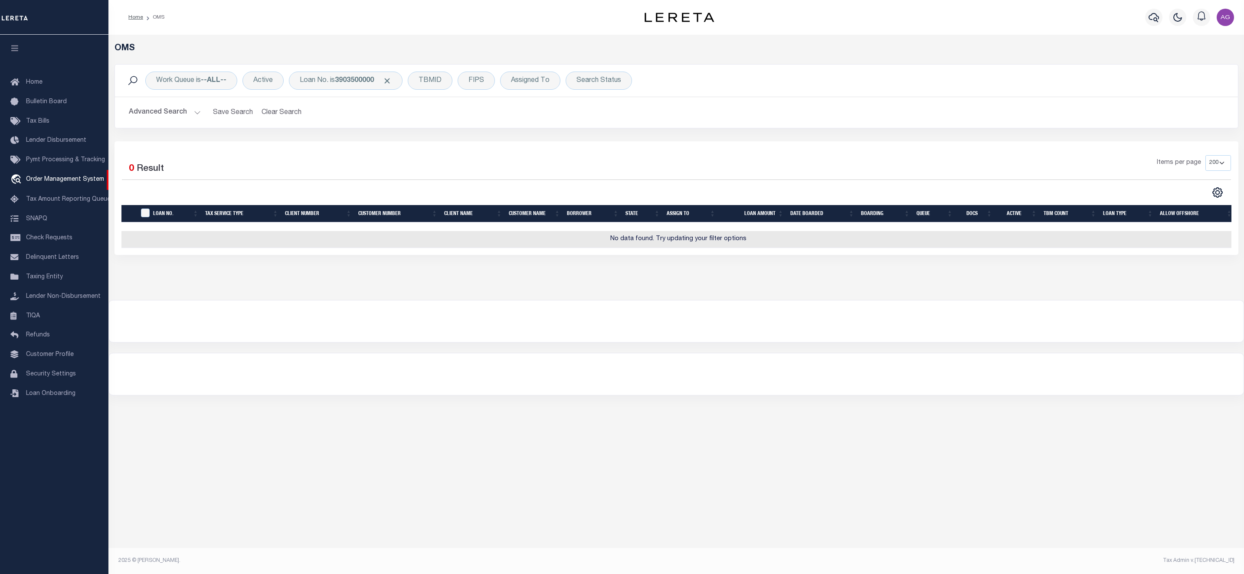
click at [173, 113] on button "Advanced Search" at bounding box center [165, 112] width 72 height 17
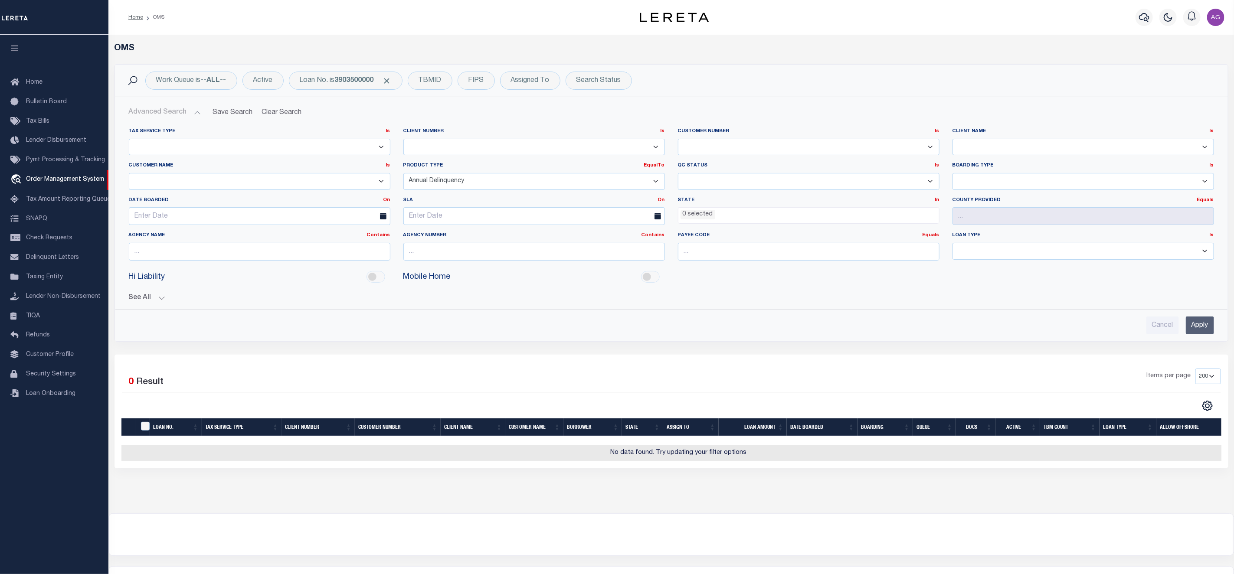
click at [440, 180] on select "Escrow PayBack Escrow Pay Direct Annual Delinquency DTRACK" at bounding box center [533, 181] width 261 height 17
click at [350, 82] on b "3903500000" at bounding box center [354, 80] width 39 height 7
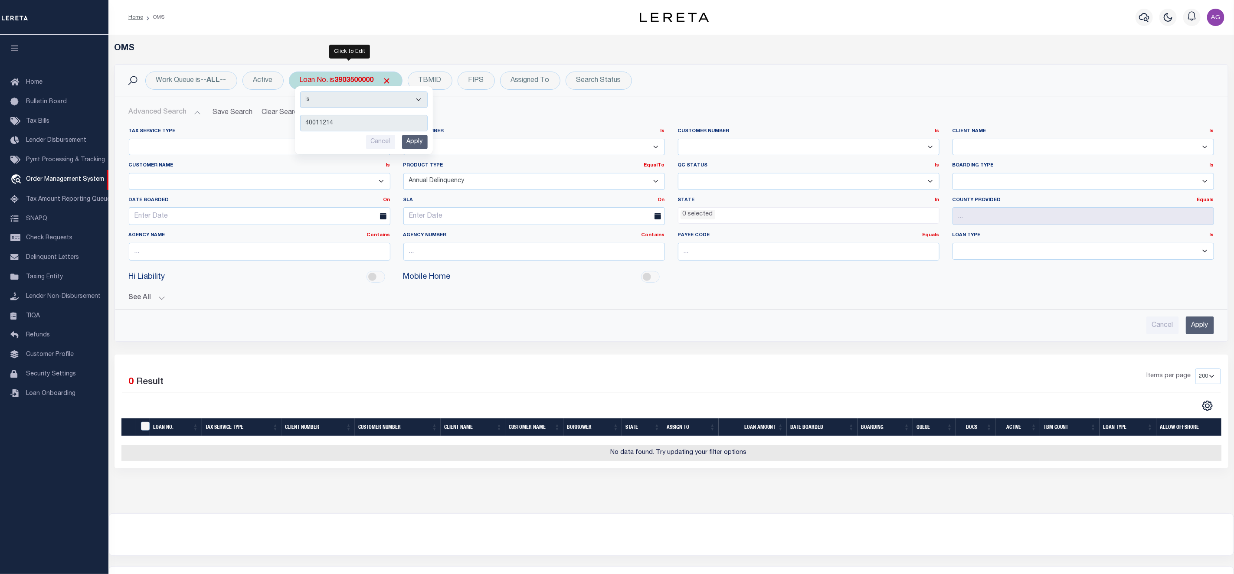
type input "40011214"
click at [415, 149] on input "Apply" at bounding box center [415, 142] width 26 height 14
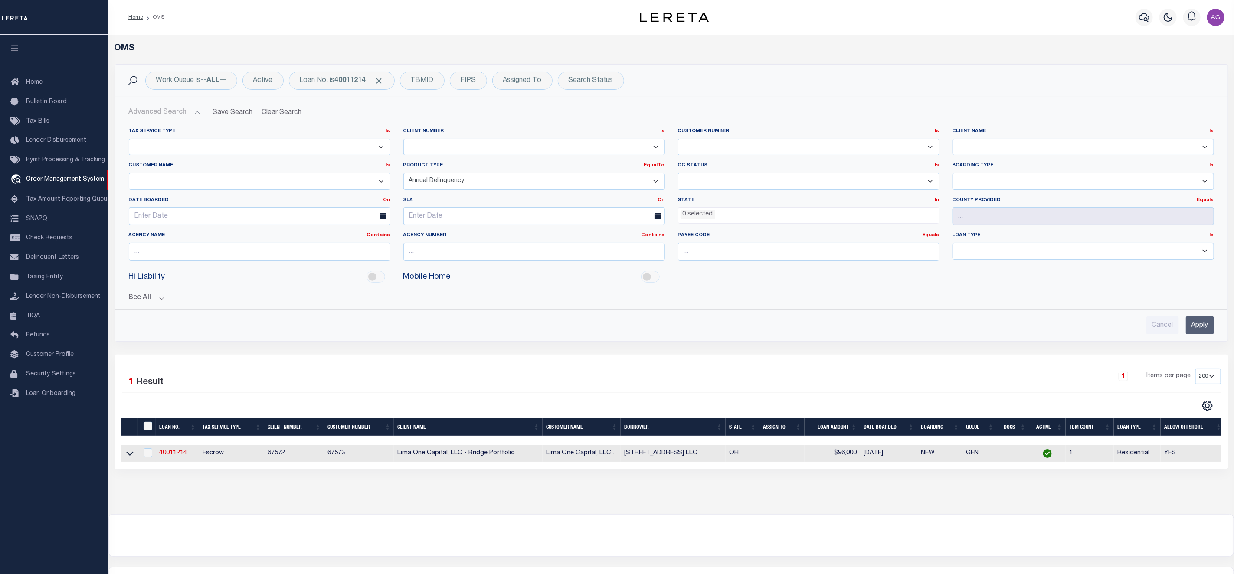
click at [1200, 334] on input "Apply" at bounding box center [1200, 326] width 28 height 18
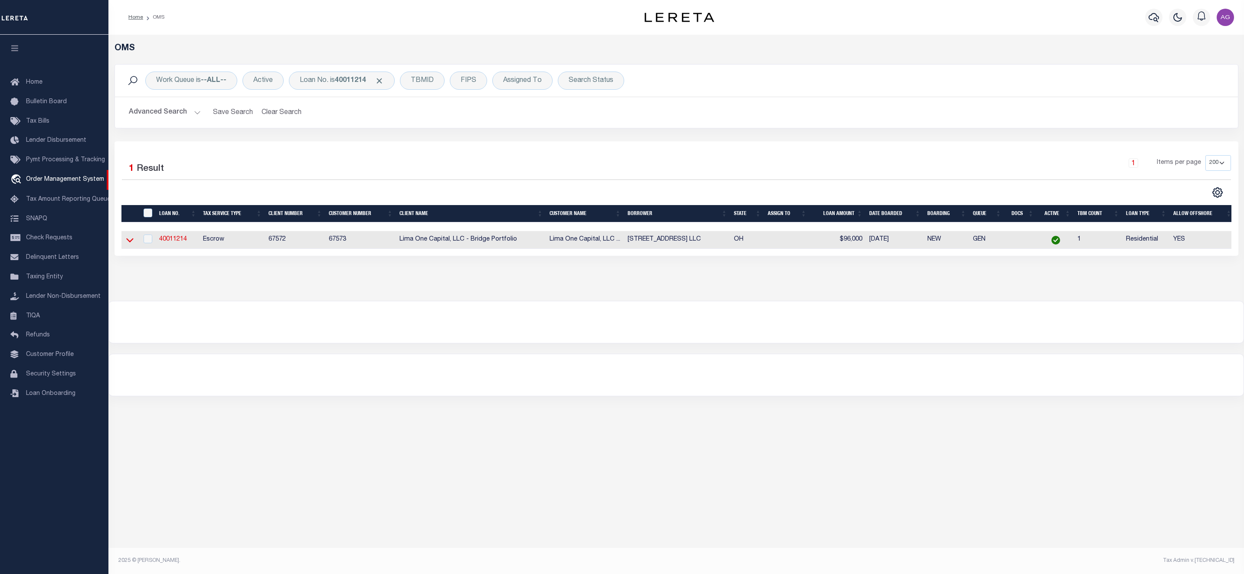
click at [131, 242] on icon at bounding box center [129, 240] width 7 height 4
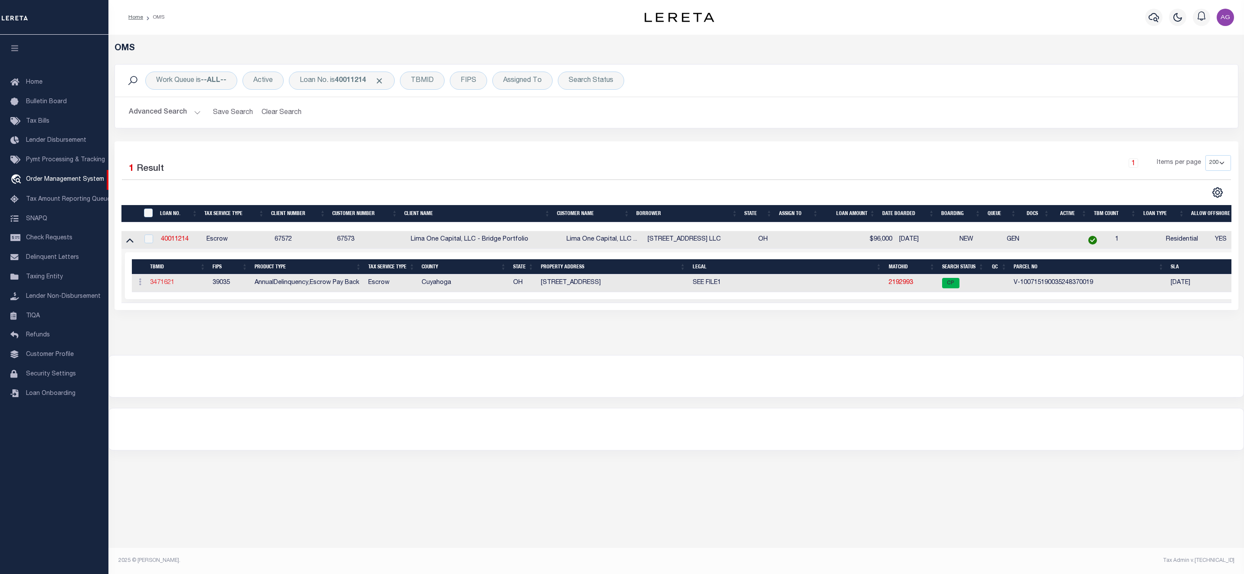
click at [165, 285] on link "3471621" at bounding box center [162, 283] width 24 height 6
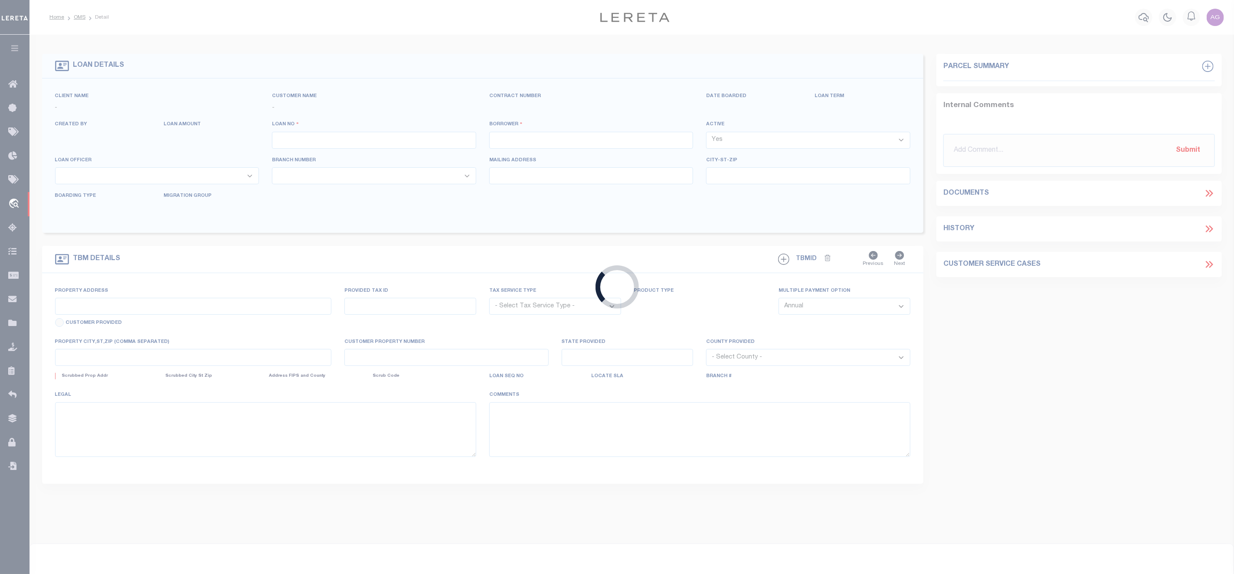
type input "40011214"
type input "[STREET_ADDRESS] LLC"
select select
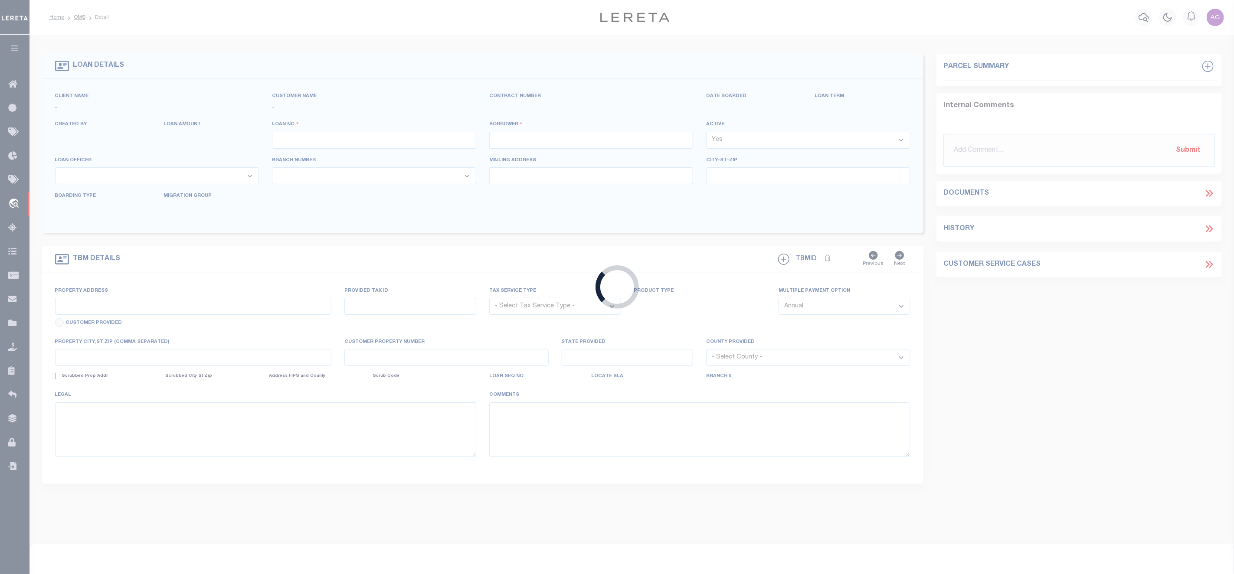
select select "10"
select select
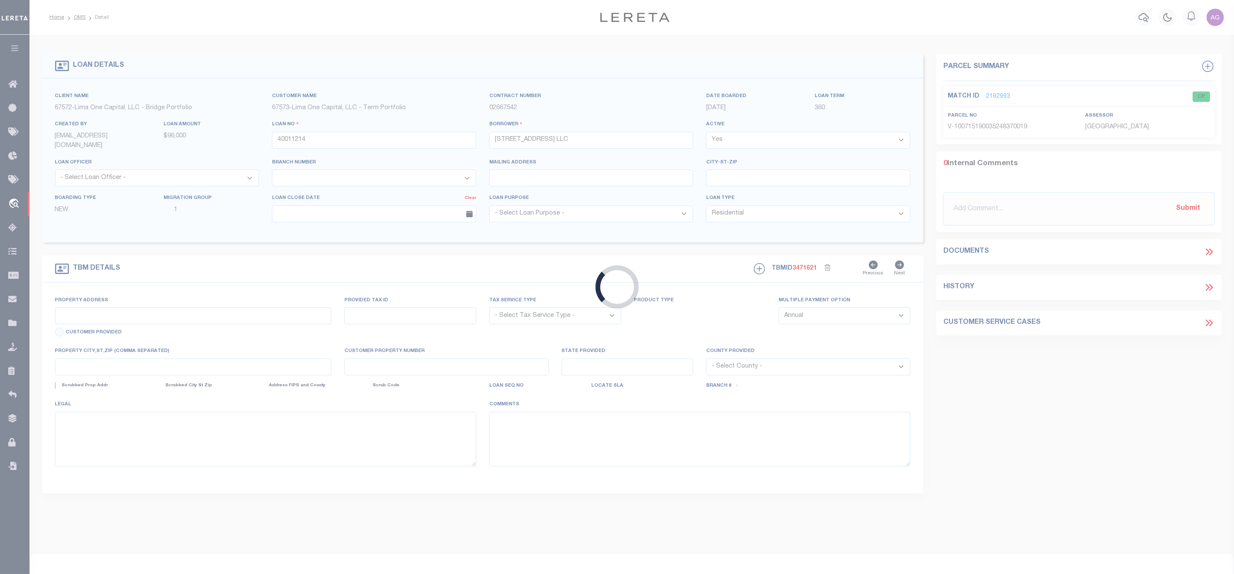
type input "[STREET_ADDRESS]"
radio input "true"
select select "Escrow"
select select
type input "CLEVELAND OH 44144"
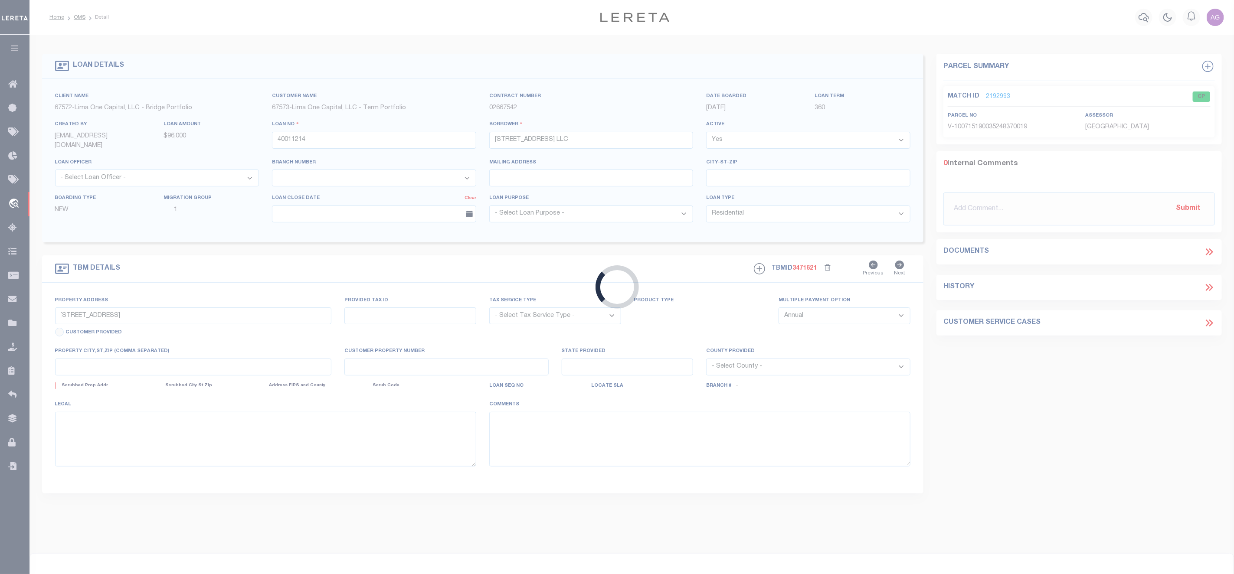
type input "40011214-1"
type input "OH"
type textarea "SEE FILE1"
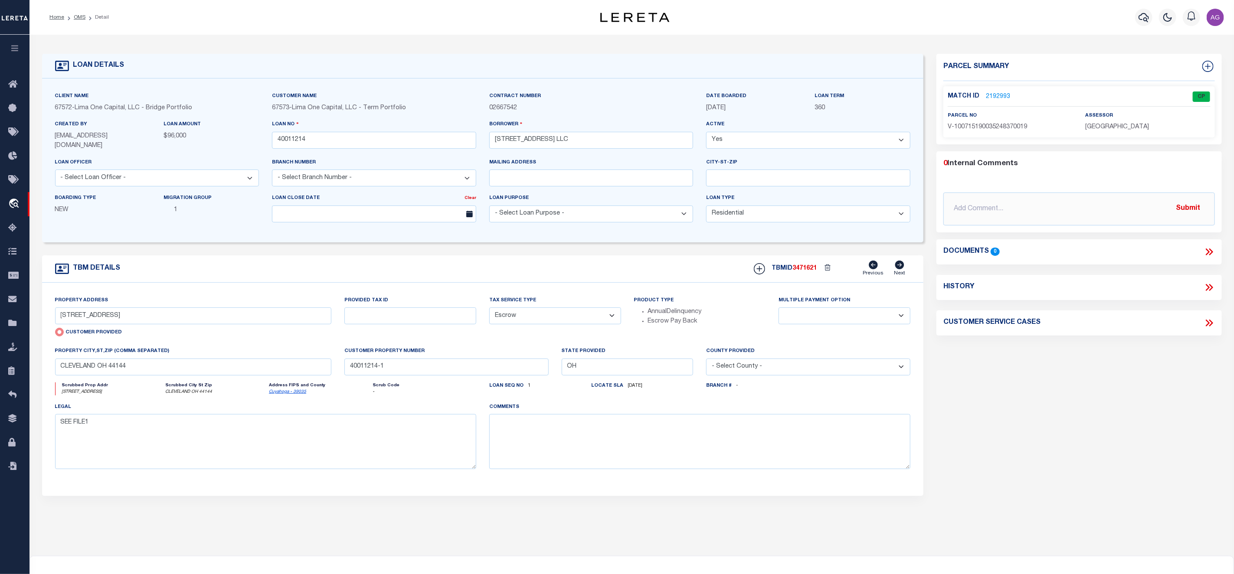
click at [992, 95] on link "2192993" at bounding box center [998, 96] width 24 height 9
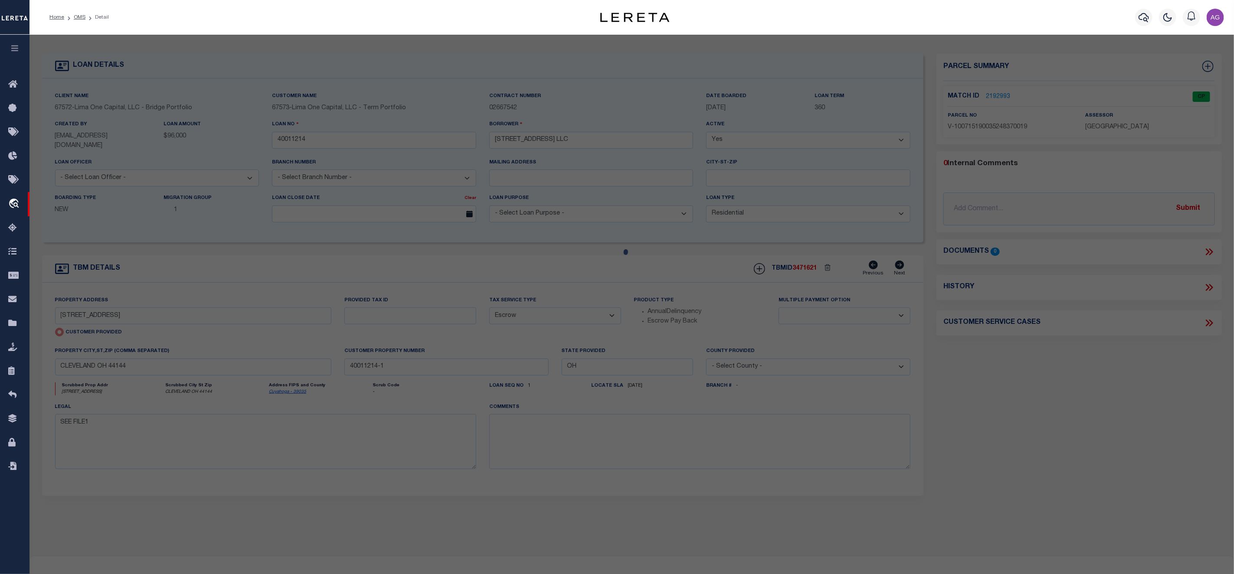
checkbox input "false"
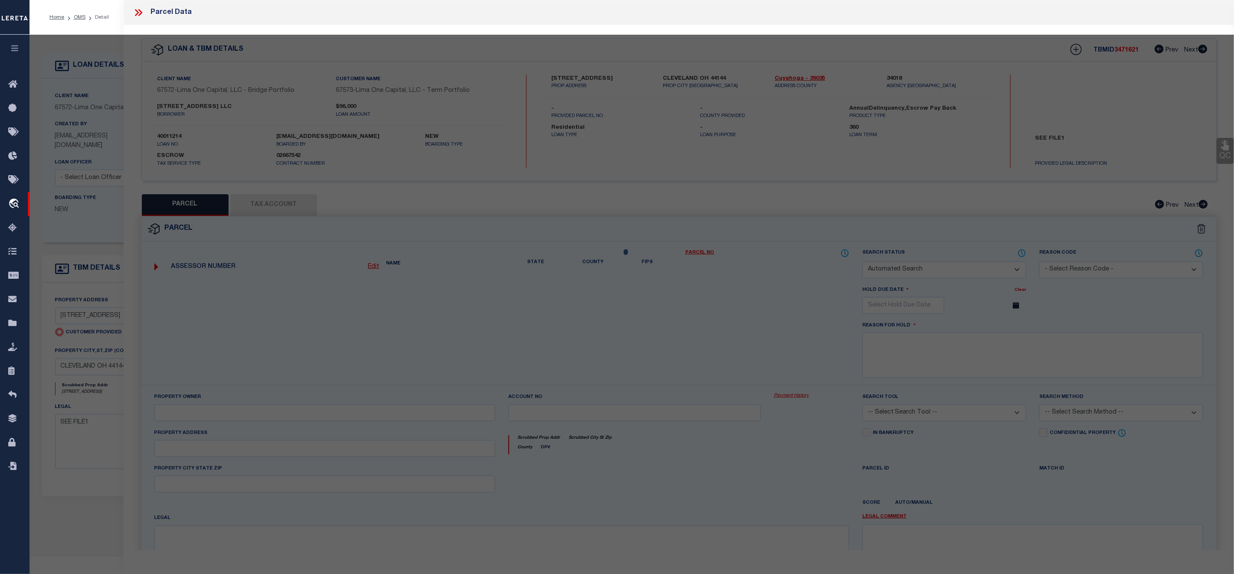
select select "CP"
select select "AGW"
select select
type input "[STREET_ADDRESS]"
checkbox input "false"
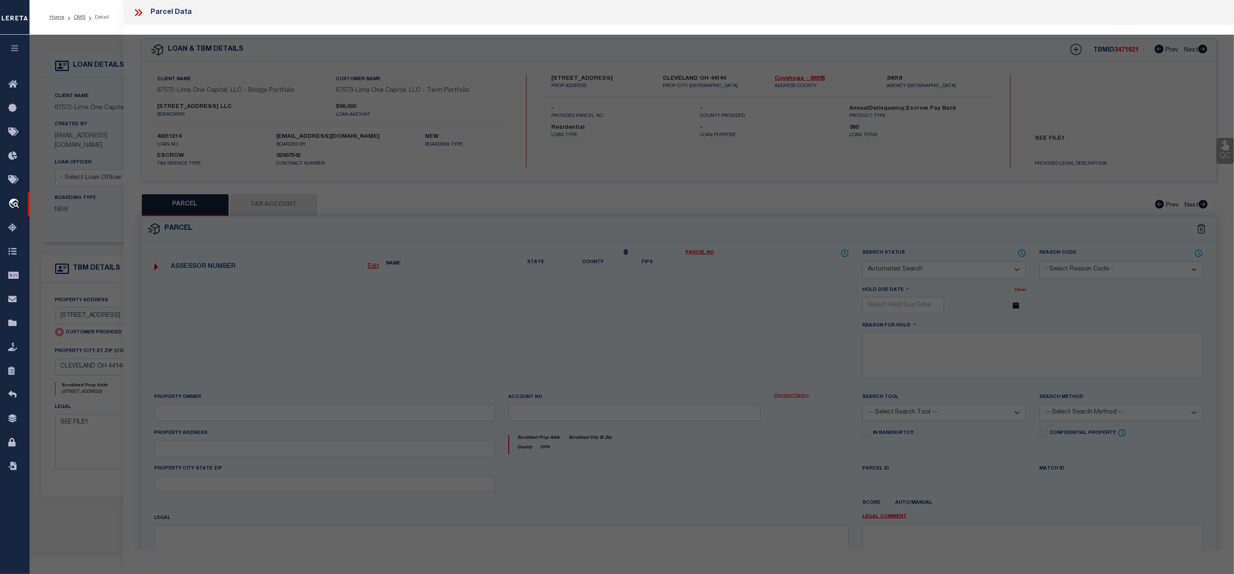
type input "CLEVELAND OH 44144"
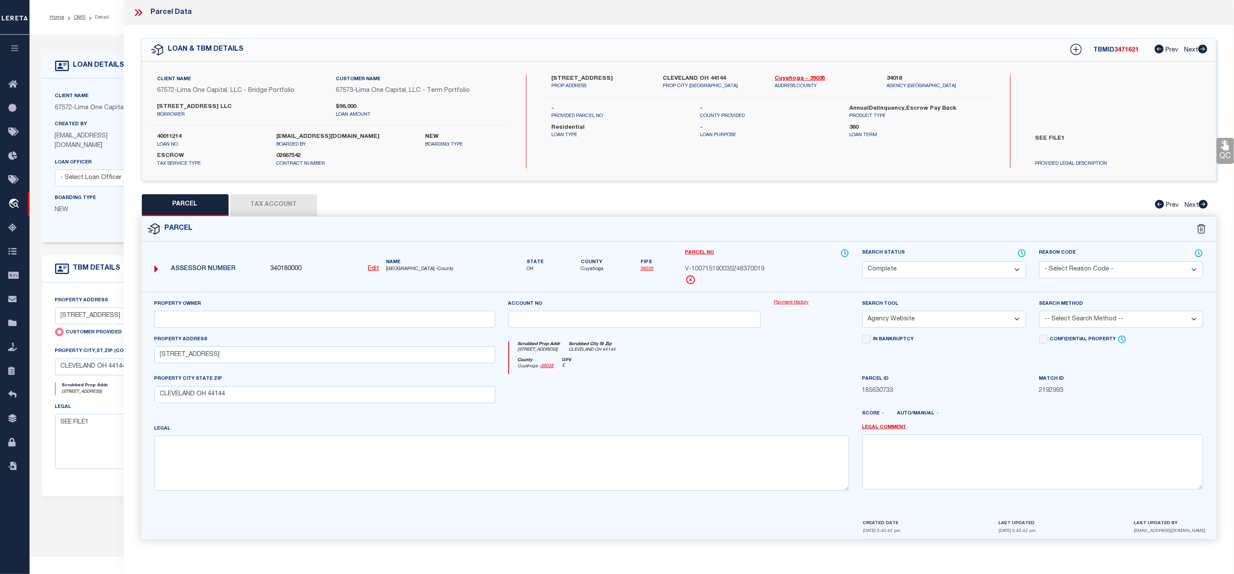
click at [785, 304] on link "Payment History" at bounding box center [811, 302] width 75 height 7
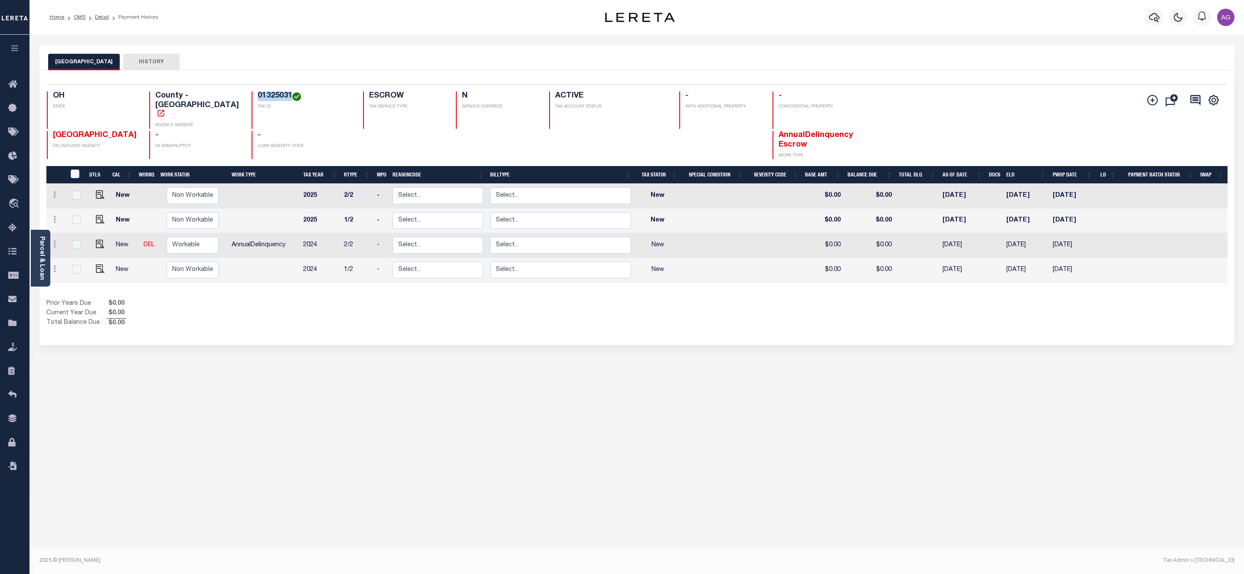
drag, startPoint x: 240, startPoint y: 94, endPoint x: 275, endPoint y: 95, distance: 35.1
click at [275, 95] on div "01325031 TAX ID" at bounding box center [301, 109] width 101 height 37
copy h4 "01325031"
